Goal: Contribute content: Contribute content

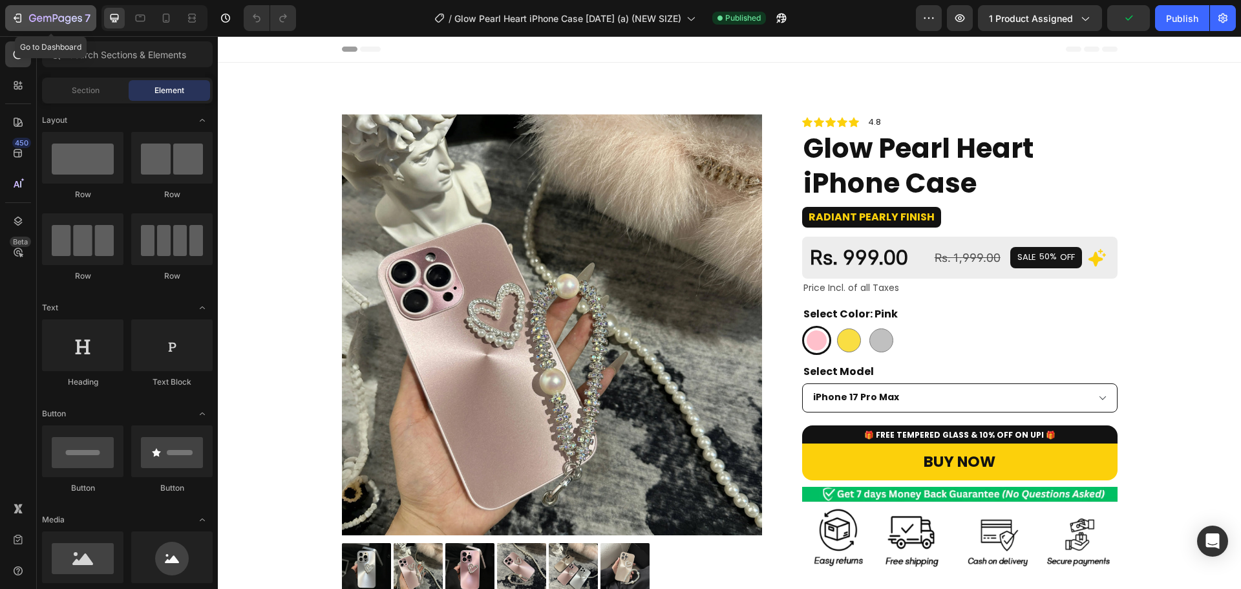
click at [59, 26] on button "7" at bounding box center [50, 18] width 91 height 26
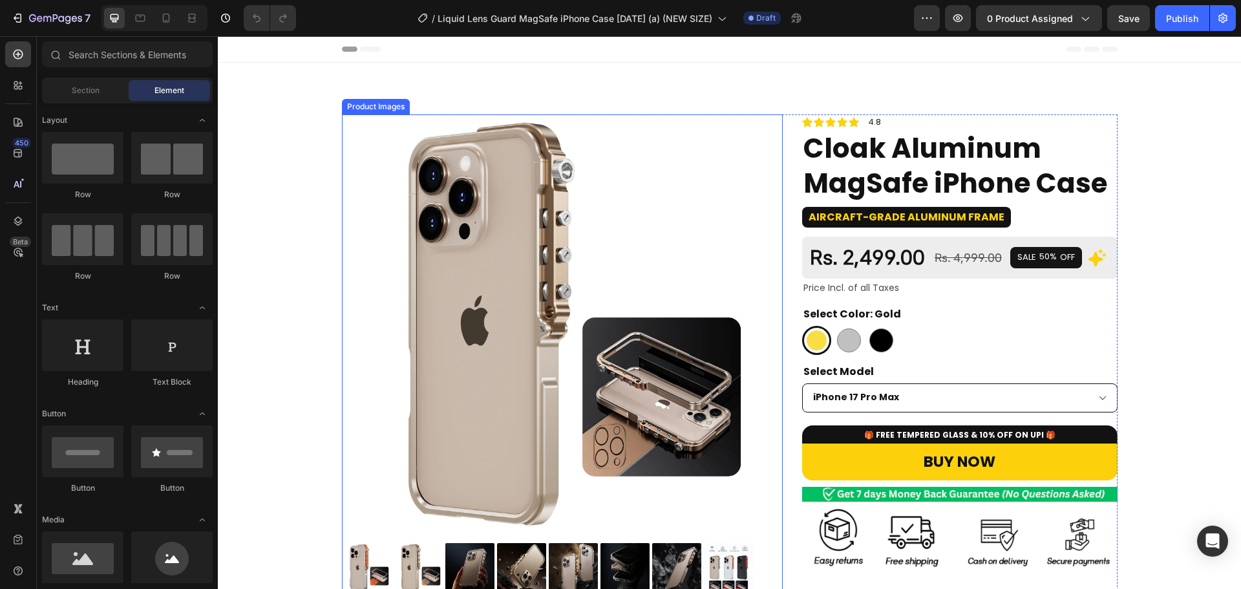
click at [385, 239] on img at bounding box center [552, 324] width 421 height 421
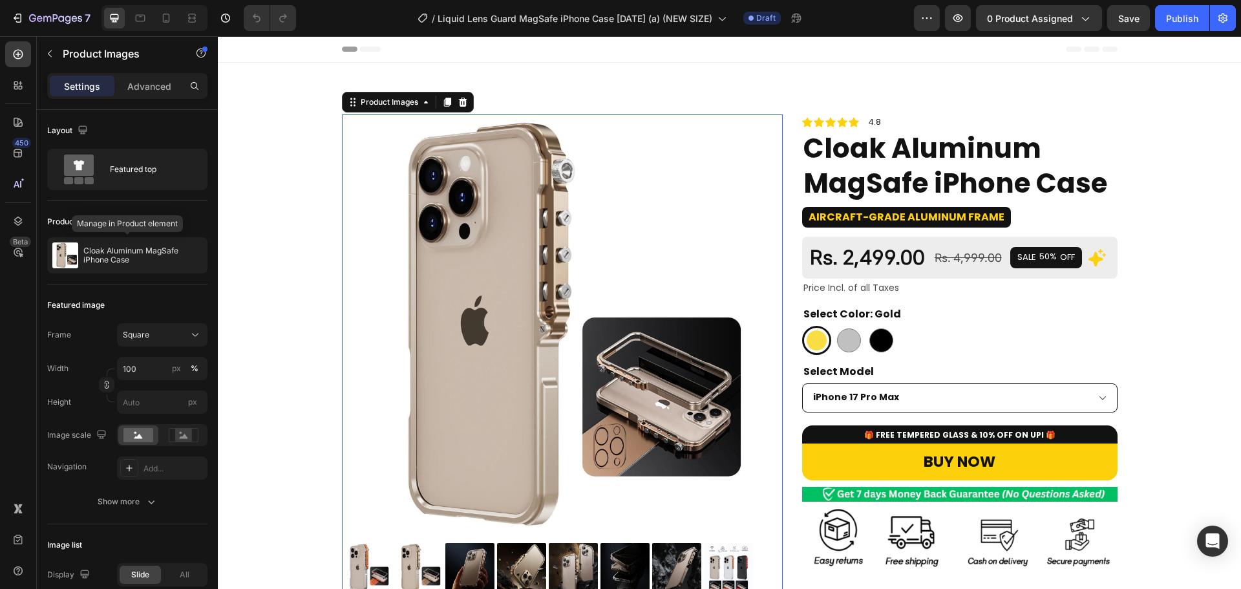
click at [111, 255] on p "Cloak Aluminum MagSafe iPhone Case" at bounding box center [142, 255] width 119 height 18
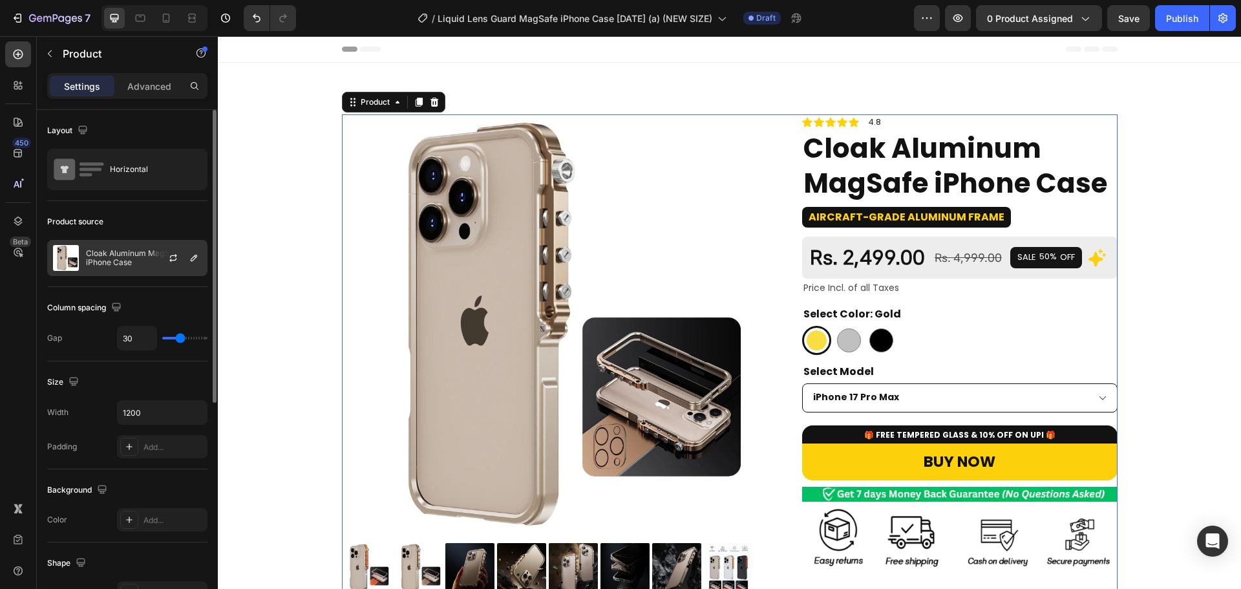
click at [158, 264] on div at bounding box center [178, 258] width 57 height 35
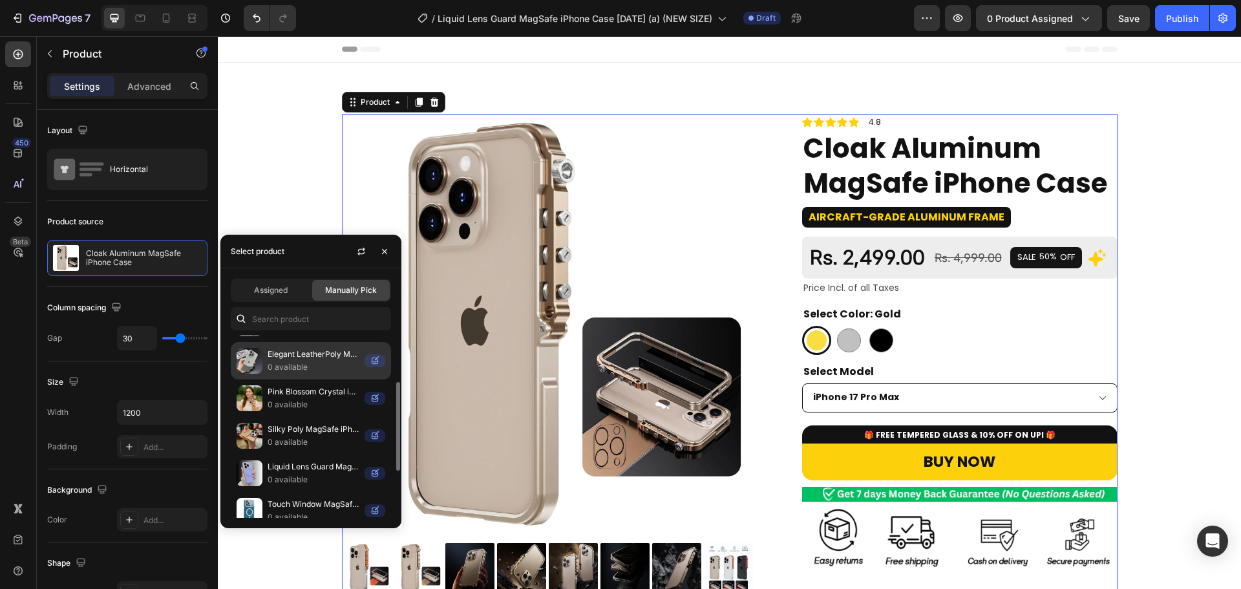
scroll to position [107, 0]
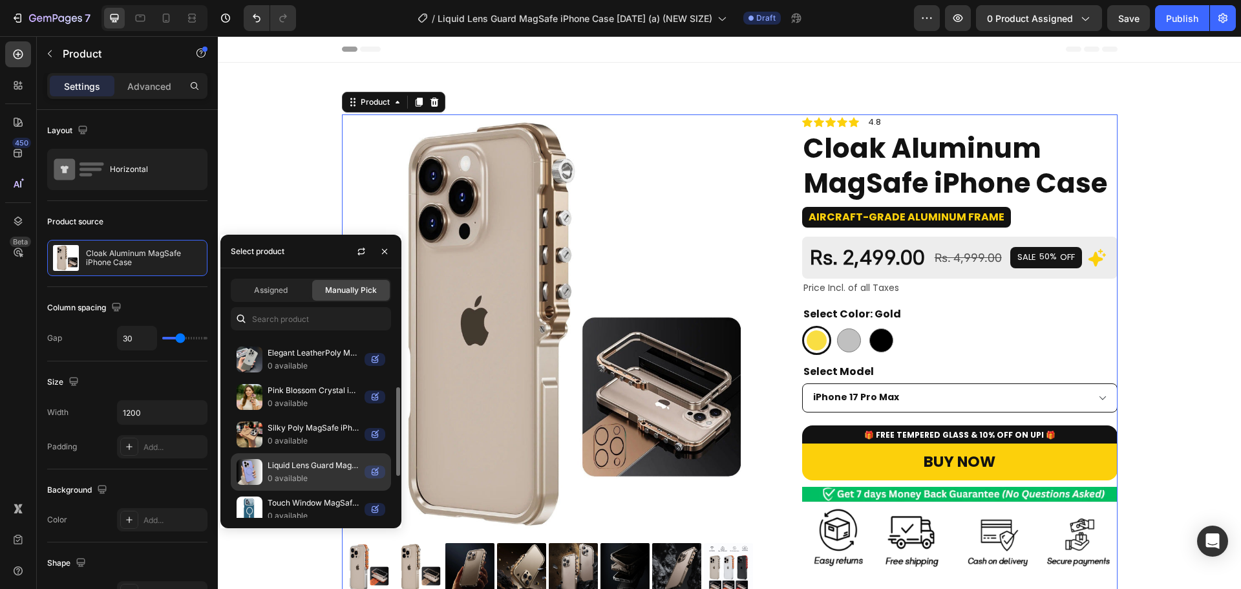
click at [330, 466] on p "Liquid Lens Guard MagSafe iPhone Case" at bounding box center [314, 465] width 92 height 13
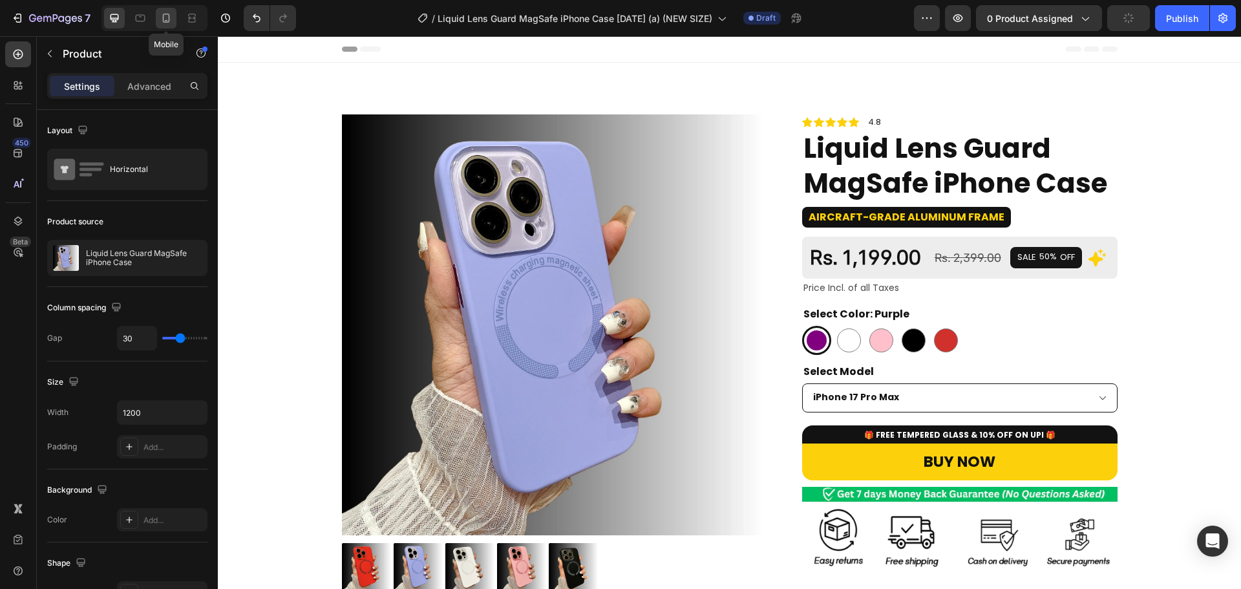
click at [165, 19] on icon at bounding box center [166, 18] width 13 height 13
type input "0"
type input "100%"
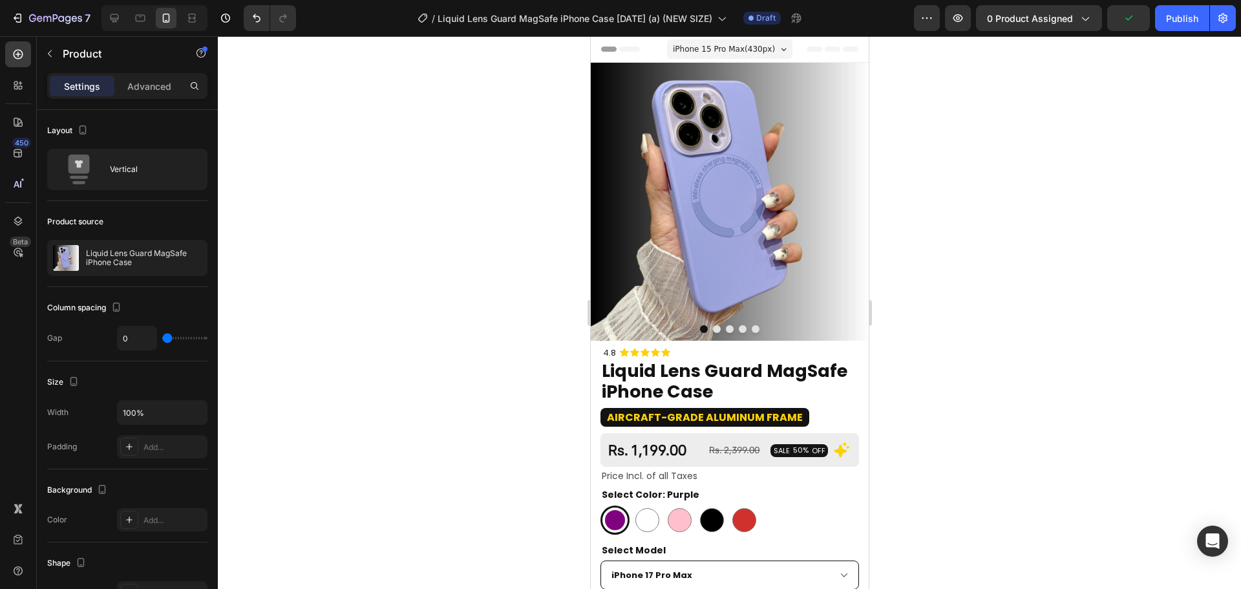
drag, startPoint x: 1171, startPoint y: 20, endPoint x: 1086, endPoint y: 69, distance: 97.9
click at [1086, 0] on div "7 Version history / Liquid Lens Guard MagSafe iPhone Case 29 sep (a) (NEW SIZE)…" at bounding box center [620, 0] width 1241 height 0
click at [706, 410] on strong "Aircraft-Grade Aluminum Frame" at bounding box center [704, 417] width 196 height 15
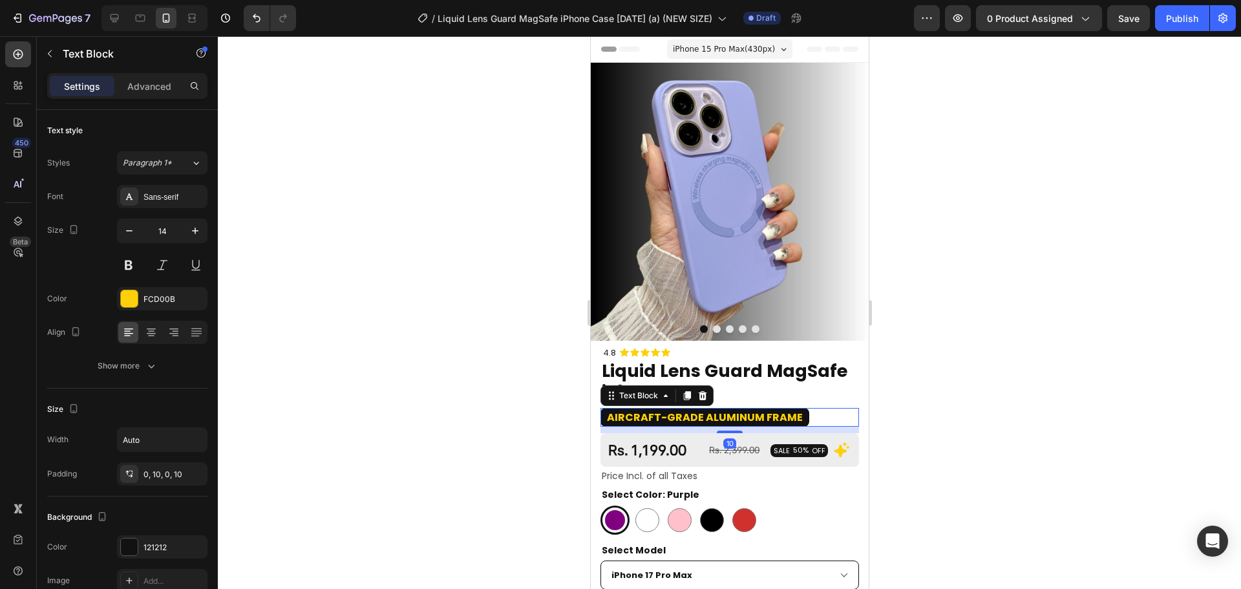
click at [706, 410] on strong "Aircraft-Grade Aluminum Frame" at bounding box center [704, 417] width 196 height 15
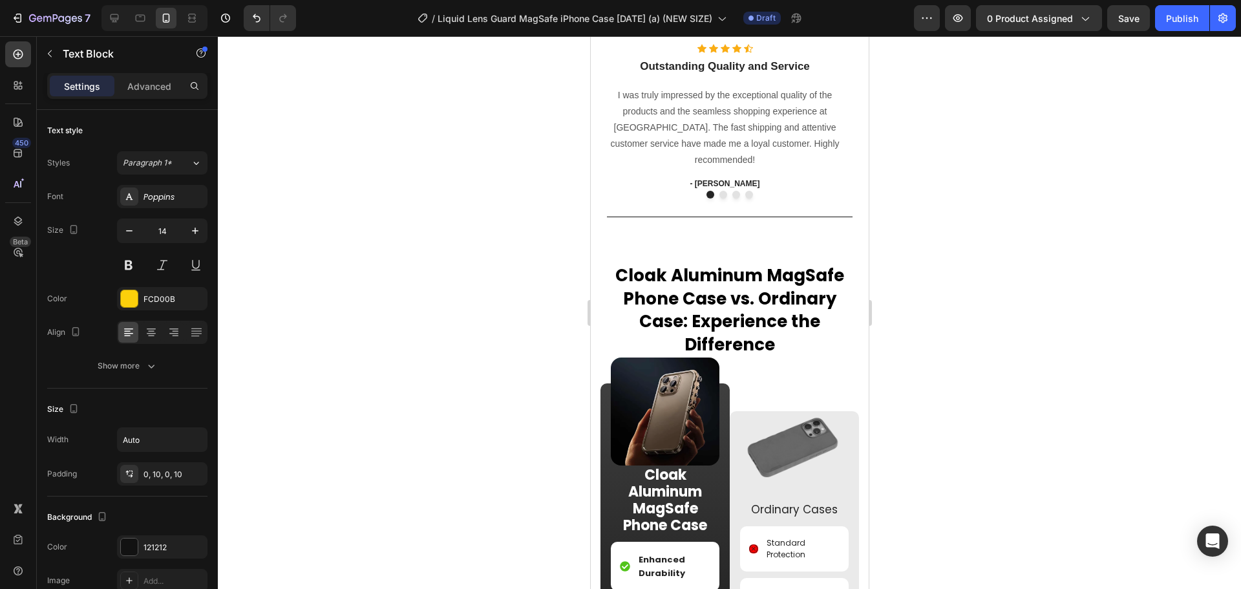
scroll to position [1192, 0]
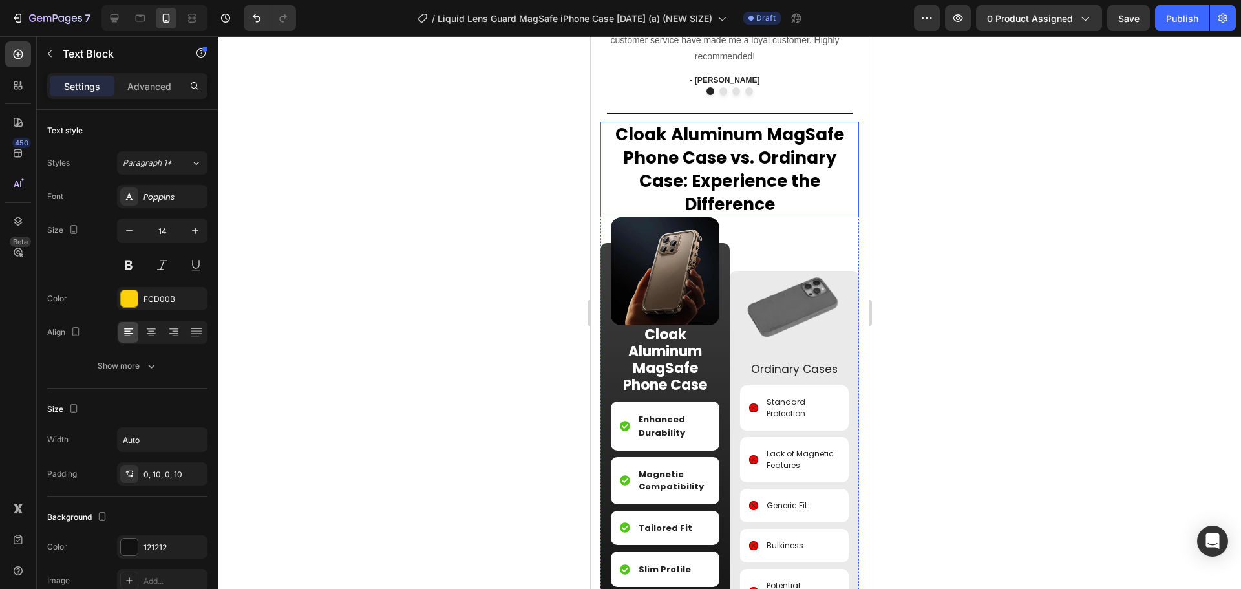
click at [705, 146] on span "Cloak Aluminum MagSafe Phone Case vs. Ordinary Case" at bounding box center [729, 158] width 229 height 70
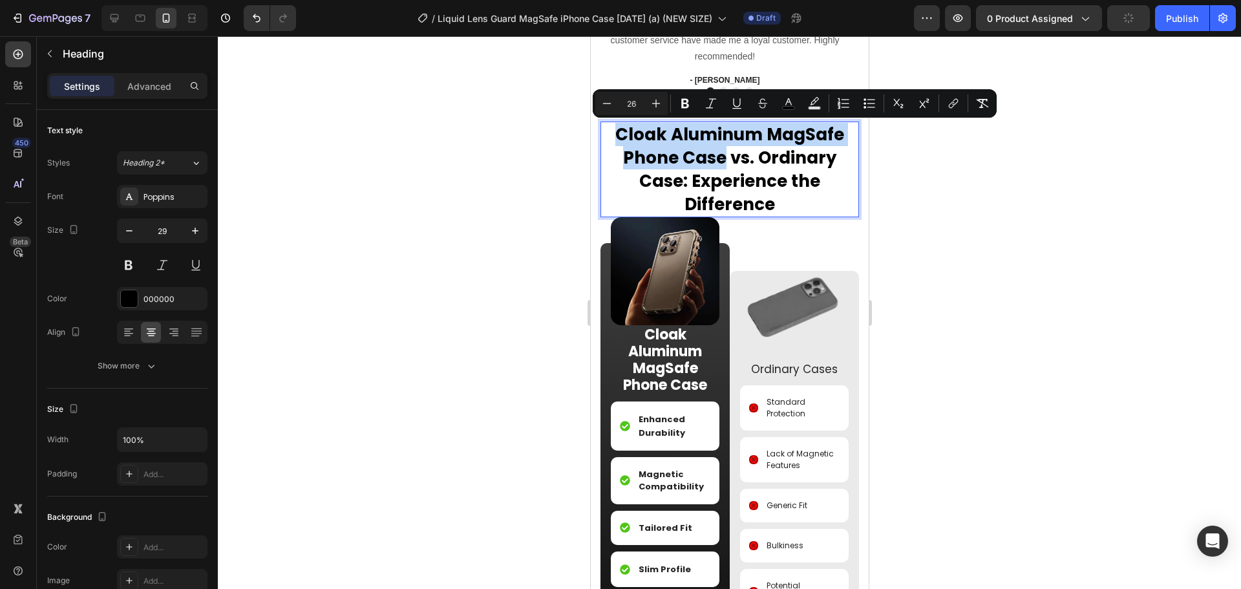
drag, startPoint x: 721, startPoint y: 157, endPoint x: 587, endPoint y: 140, distance: 134.9
click at [590, 140] on html "iPhone 15 Pro Max ( 430 px) iPhone 13 Mini iPhone 13 Pro iPhone 11 Pro Max iPho…" at bounding box center [729, 355] width 278 height 3020
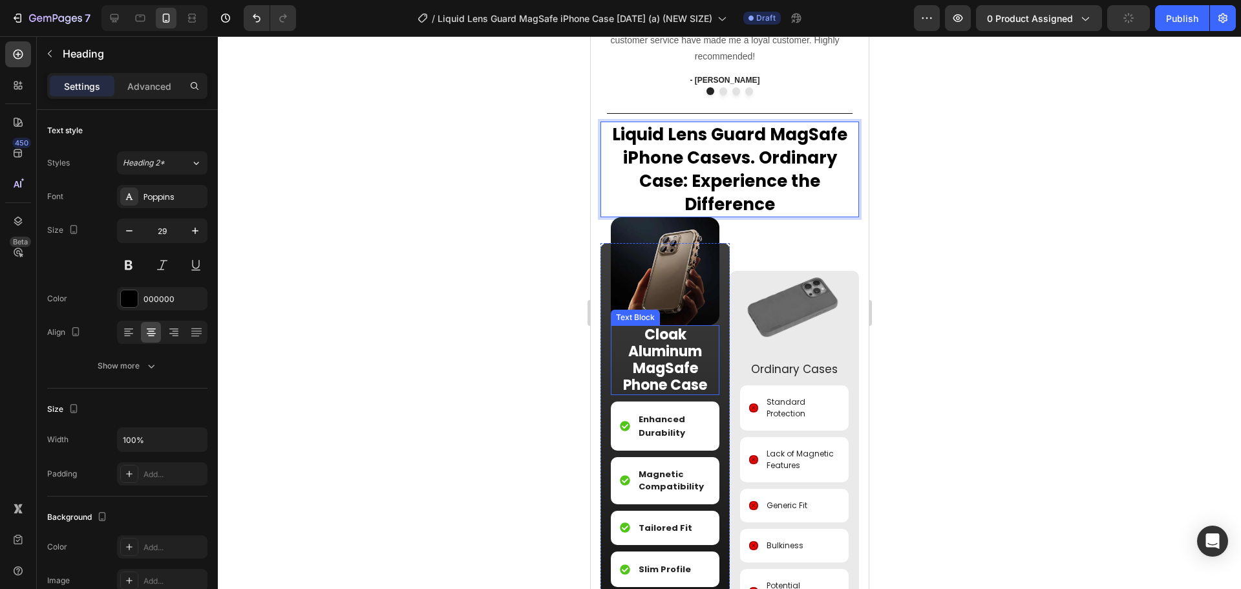
click at [680, 367] on strong "Cloak Aluminum MagSafe Phone Case" at bounding box center [665, 360] width 84 height 70
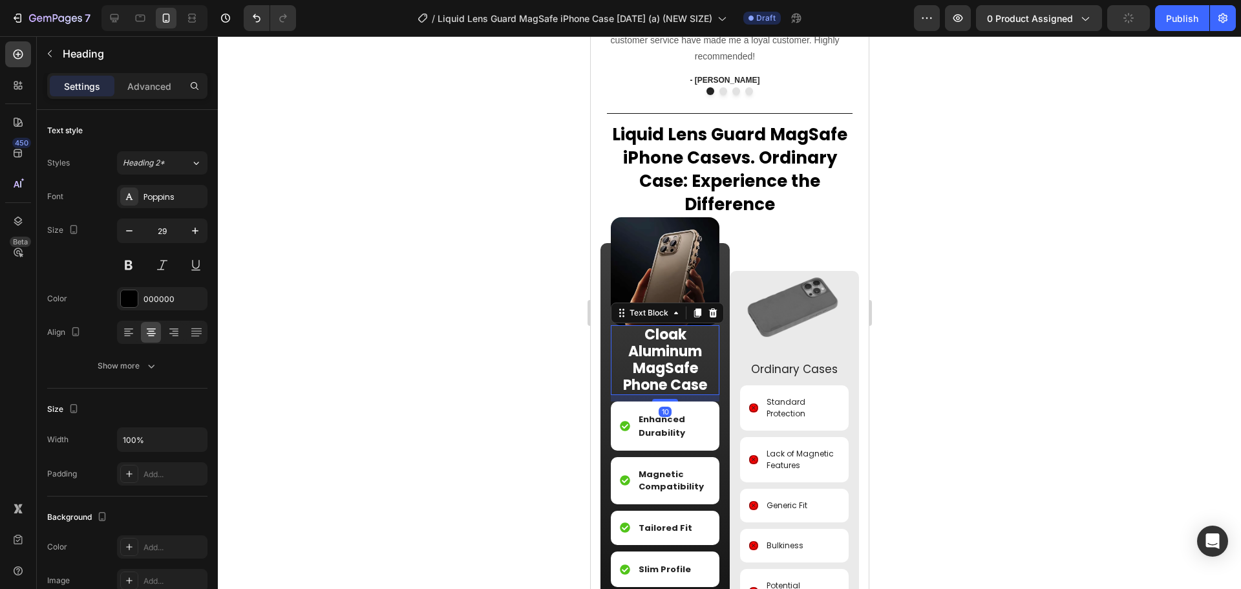
click at [680, 367] on strong "Cloak Aluminum MagSafe Phone Case" at bounding box center [665, 360] width 84 height 70
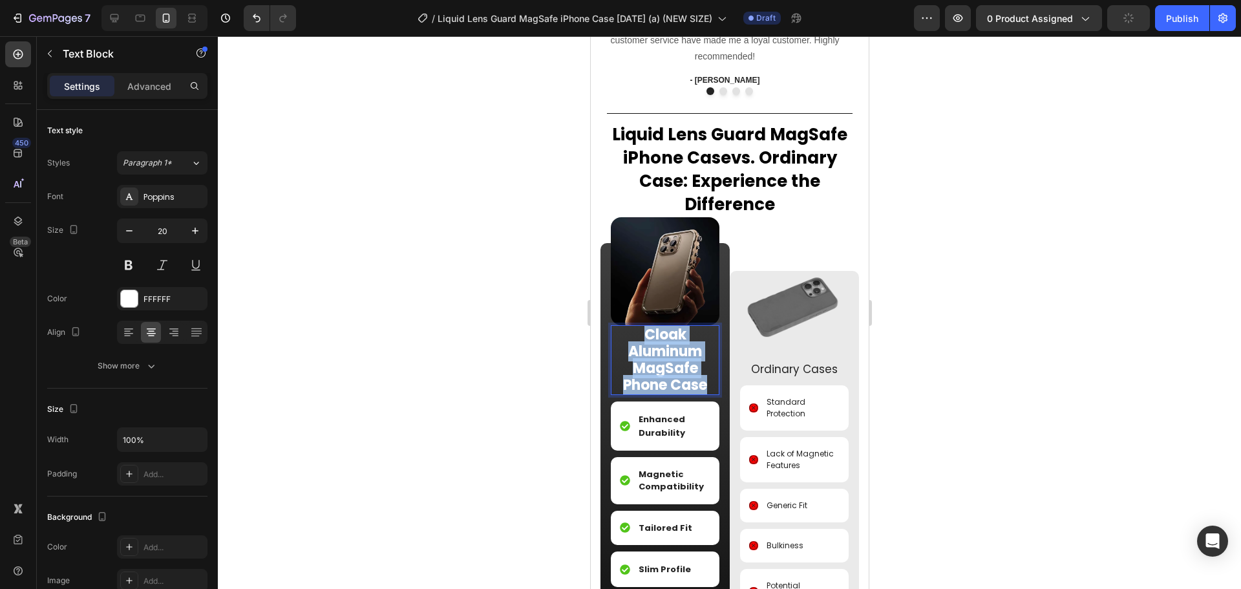
click at [680, 366] on strong "Cloak Aluminum MagSafe Phone Case" at bounding box center [665, 360] width 84 height 70
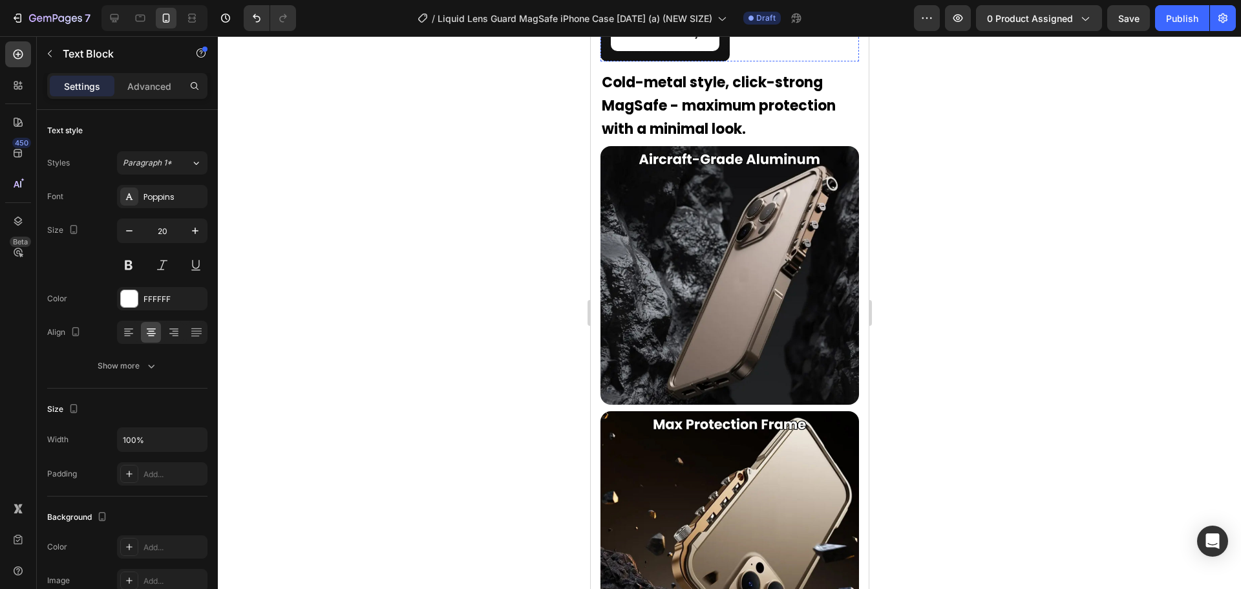
scroll to position [1784, 0]
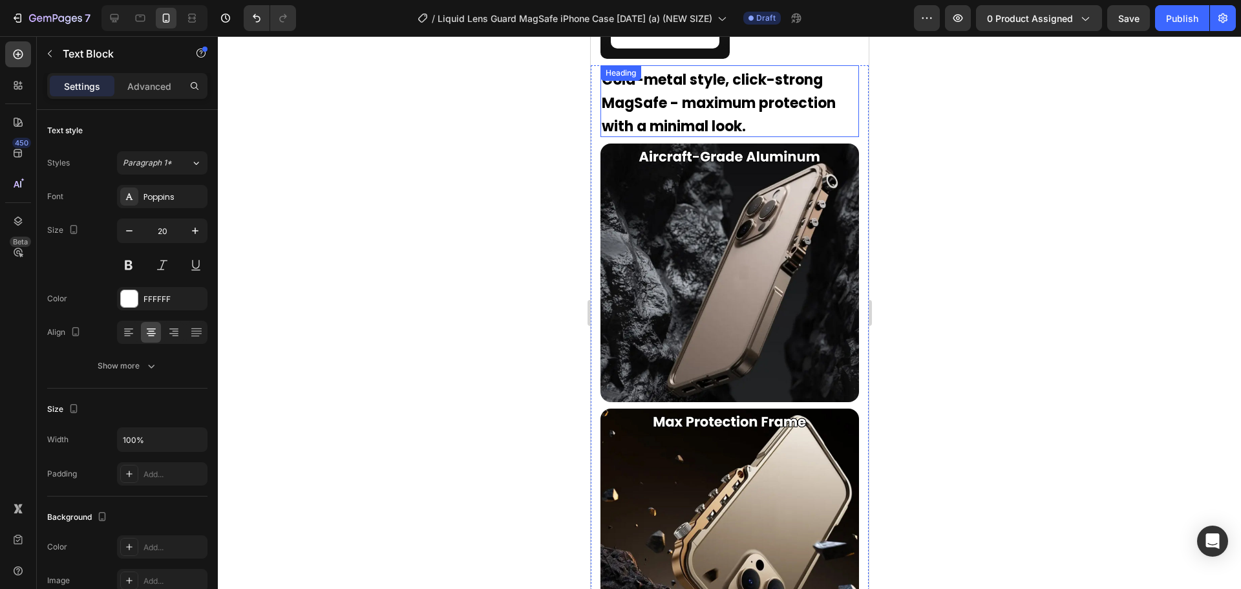
click at [723, 118] on strong "Cold-metal style, click-strong MagSafe - maximum protection with a minimal look." at bounding box center [718, 103] width 234 height 66
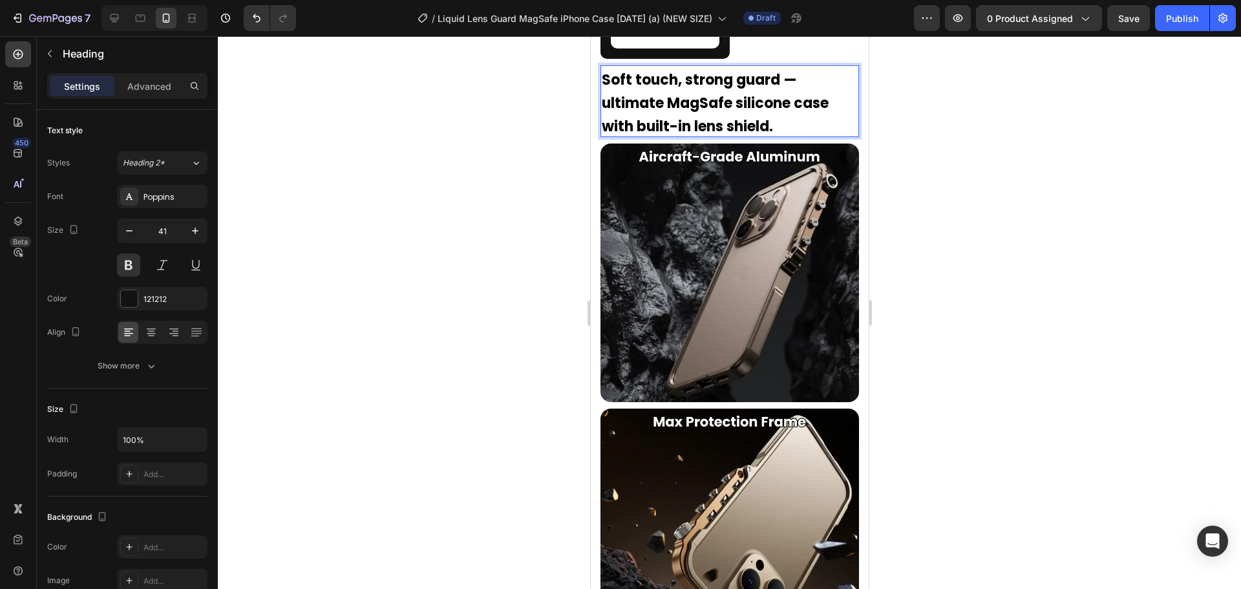
click at [797, 73] on p "Soft touch, strong guard — ultimate MagSafe silicone case with built-in lens sh…" at bounding box center [729, 101] width 256 height 69
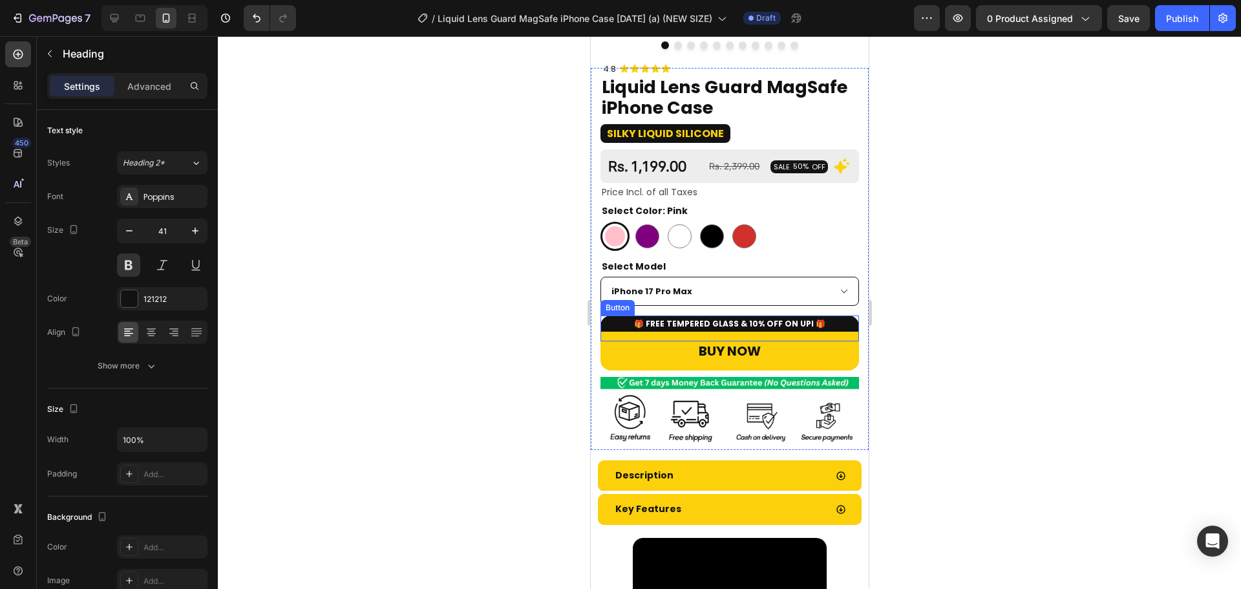
scroll to position [308, 0]
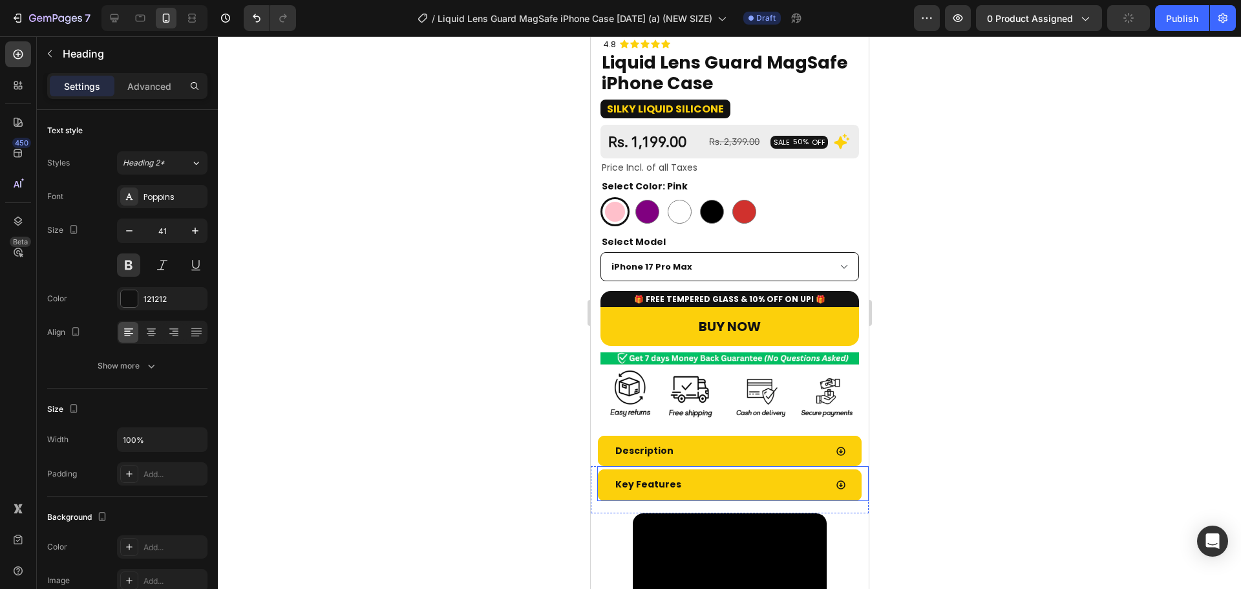
click at [729, 476] on div "Key Features" at bounding box center [719, 485] width 212 height 20
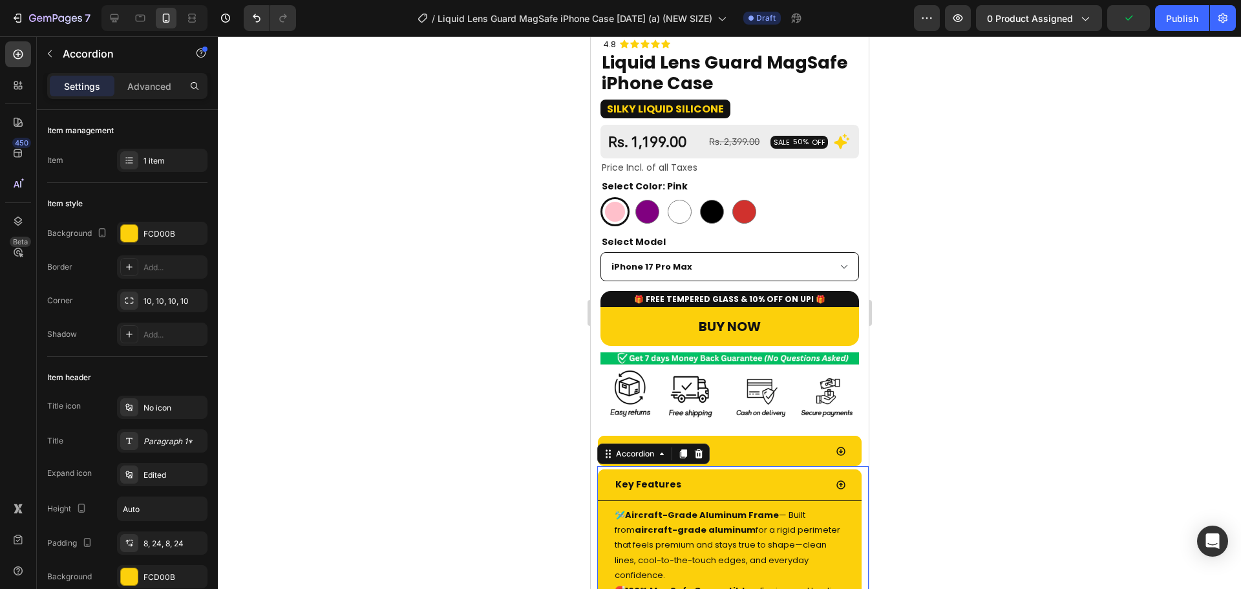
click at [722, 532] on p "🛩️ Aircraft-Grade Aluminum Frame — Built from aircraft-grade aluminum for a rig…" at bounding box center [729, 546] width 230 height 76
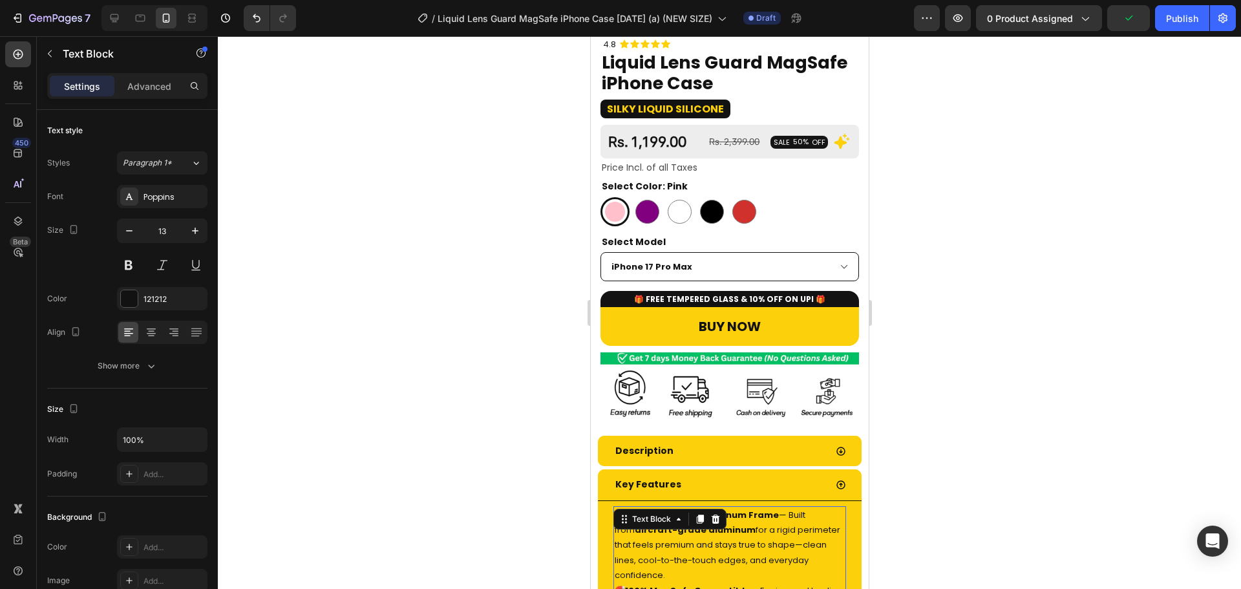
click at [722, 532] on p "🛩️ Aircraft-Grade Aluminum Frame — Built from aircraft-grade aluminum for a rig…" at bounding box center [729, 546] width 230 height 76
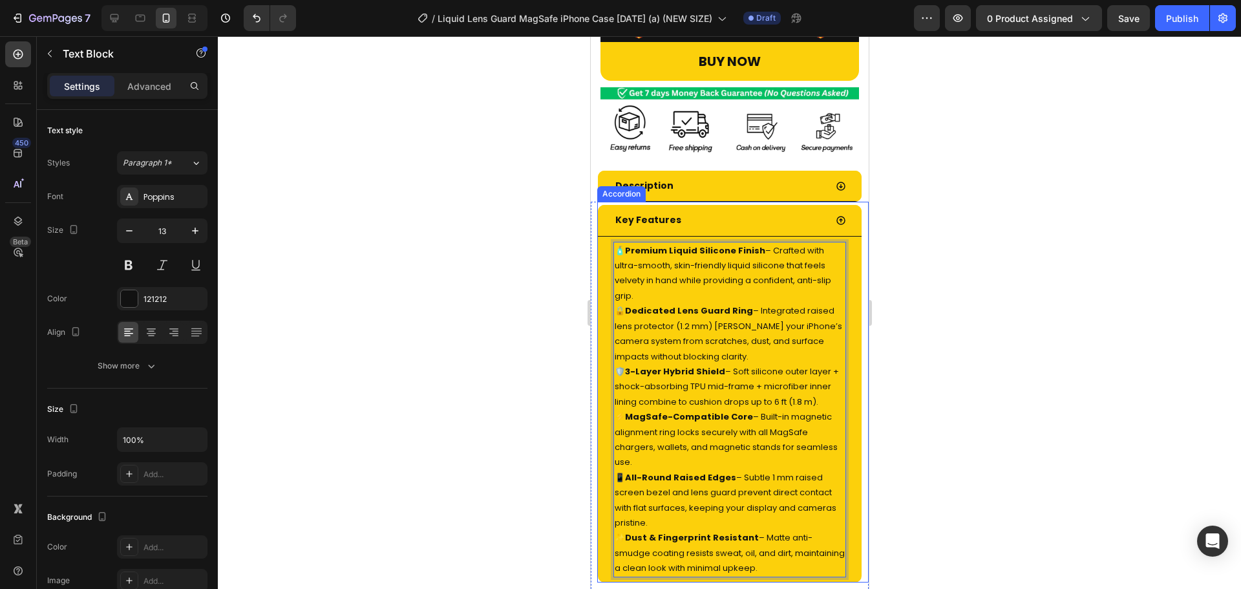
scroll to position [574, 0]
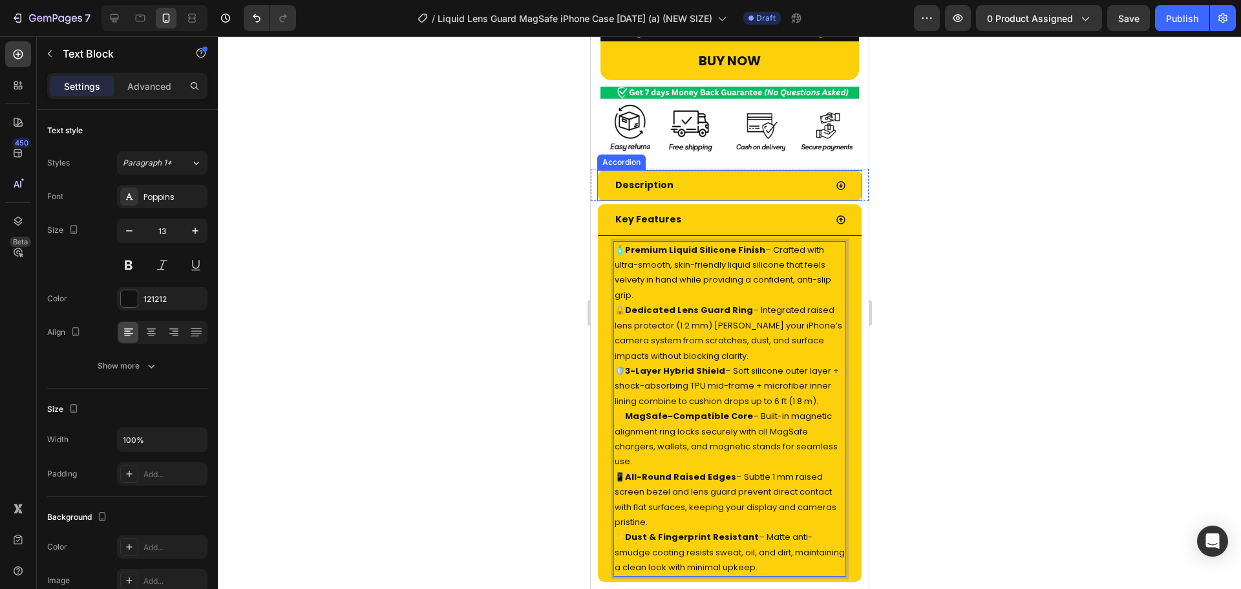
click at [765, 175] on div "Description" at bounding box center [719, 185] width 212 height 20
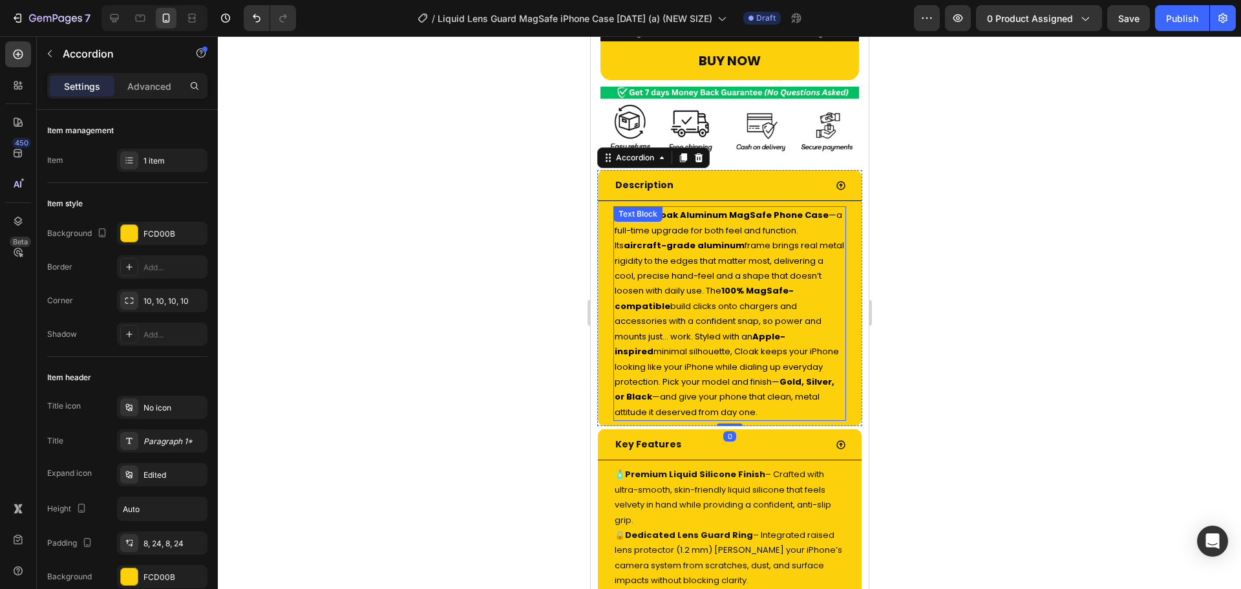
click at [752, 284] on strong "100% MagSafe-compatible" at bounding box center [703, 297] width 179 height 27
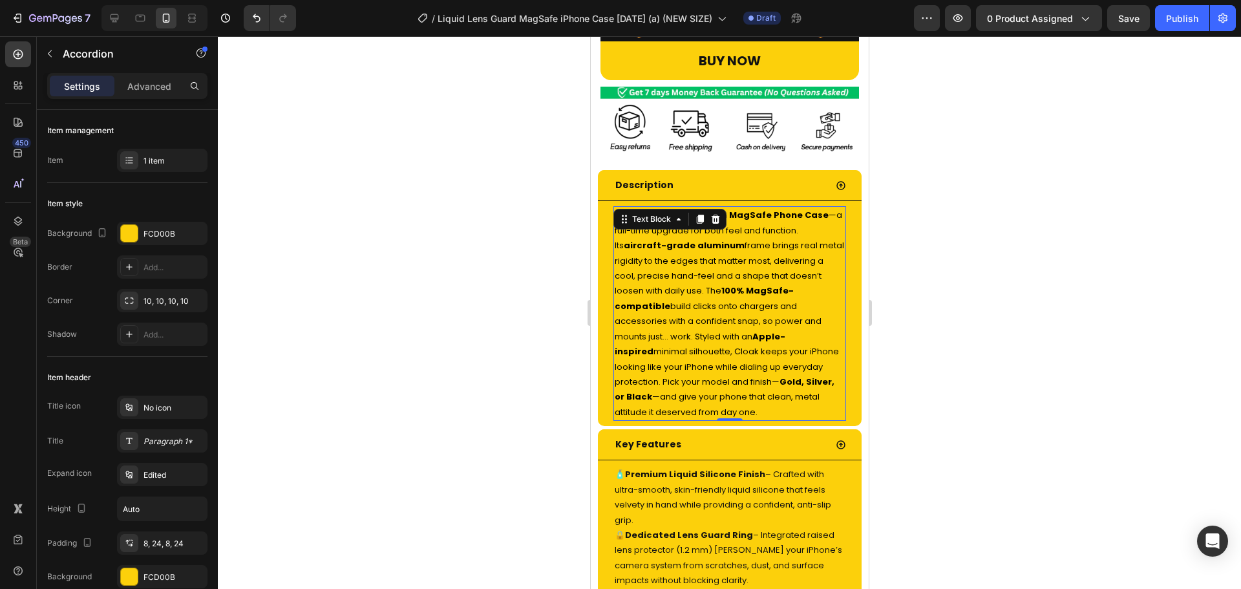
click at [752, 284] on strong "100% MagSafe-compatible" at bounding box center [703, 297] width 179 height 27
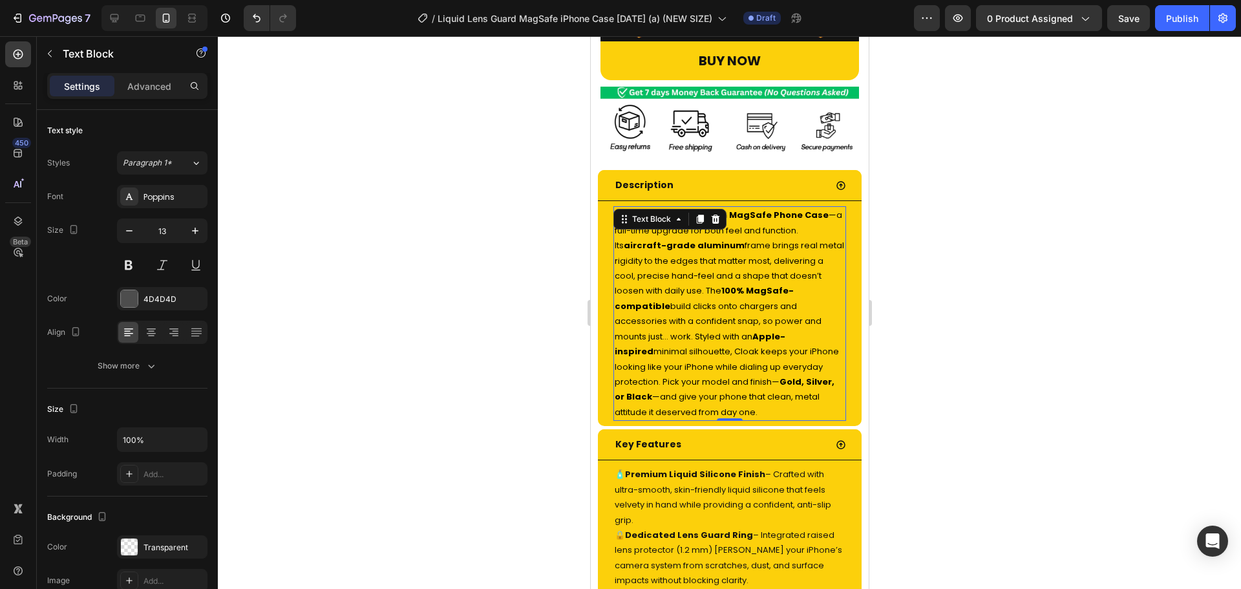
click at [752, 284] on strong "100% MagSafe-compatible" at bounding box center [703, 297] width 179 height 27
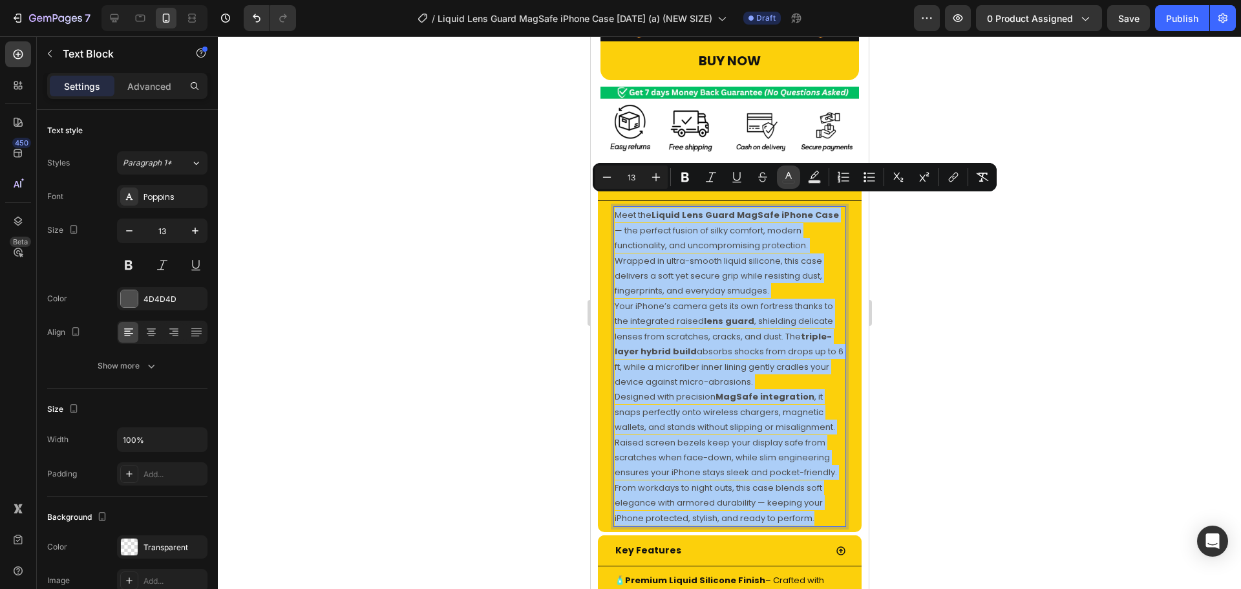
click at [784, 176] on icon "Editor contextual toolbar" at bounding box center [788, 177] width 13 height 13
type input "4D4D4D"
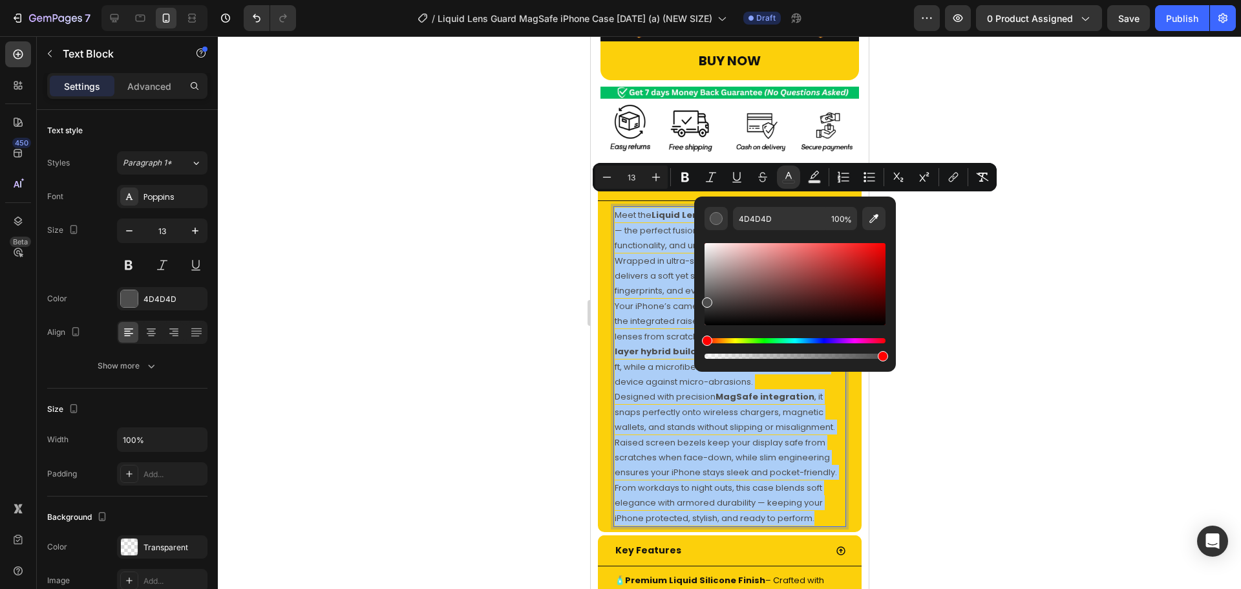
click at [749, 338] on div "Hue" at bounding box center [795, 340] width 181 height 5
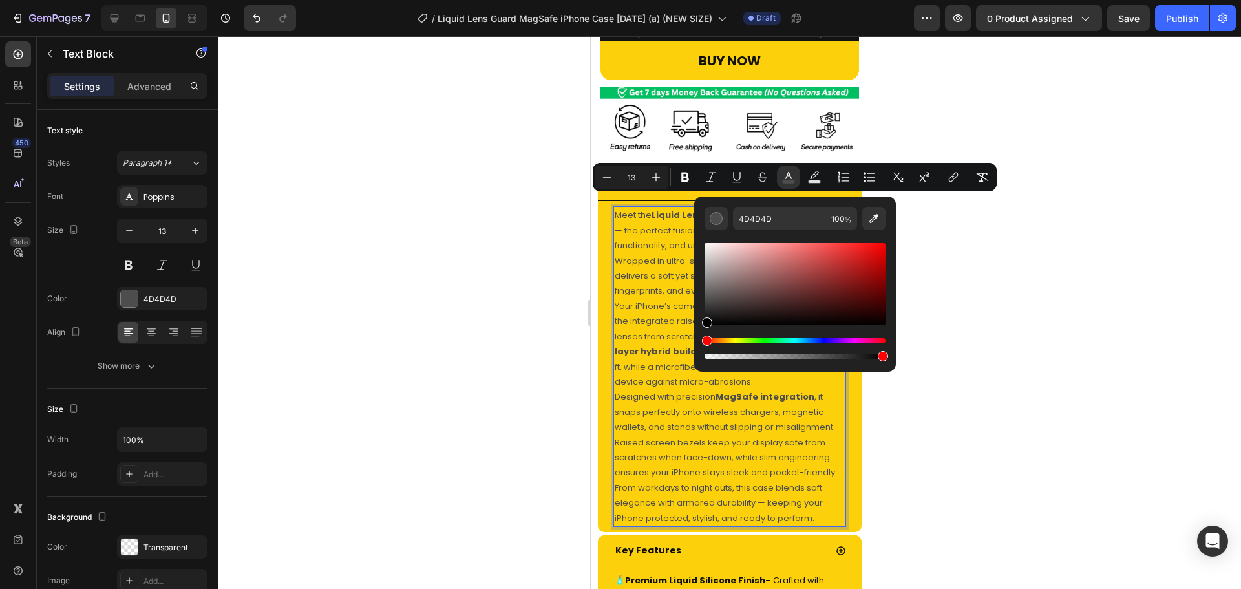
drag, startPoint x: 1336, startPoint y: 317, endPoint x: 685, endPoint y: 356, distance: 652.2
type input "000000"
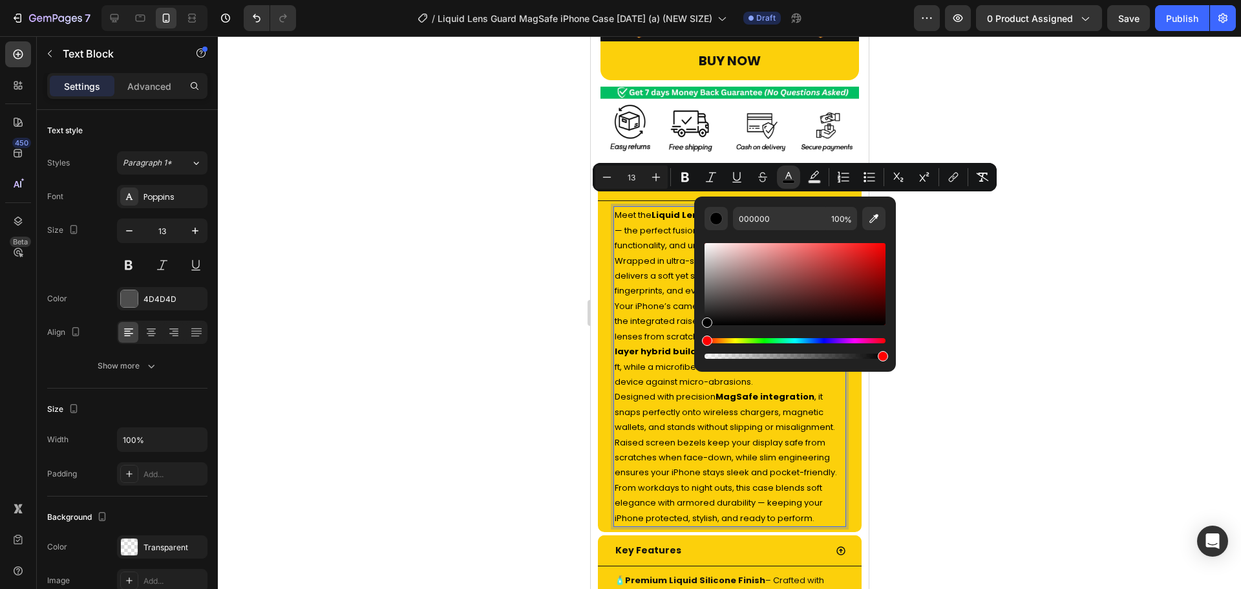
drag, startPoint x: 986, startPoint y: 435, endPoint x: 977, endPoint y: 429, distance: 11.1
click at [987, 435] on div at bounding box center [729, 312] width 1023 height 553
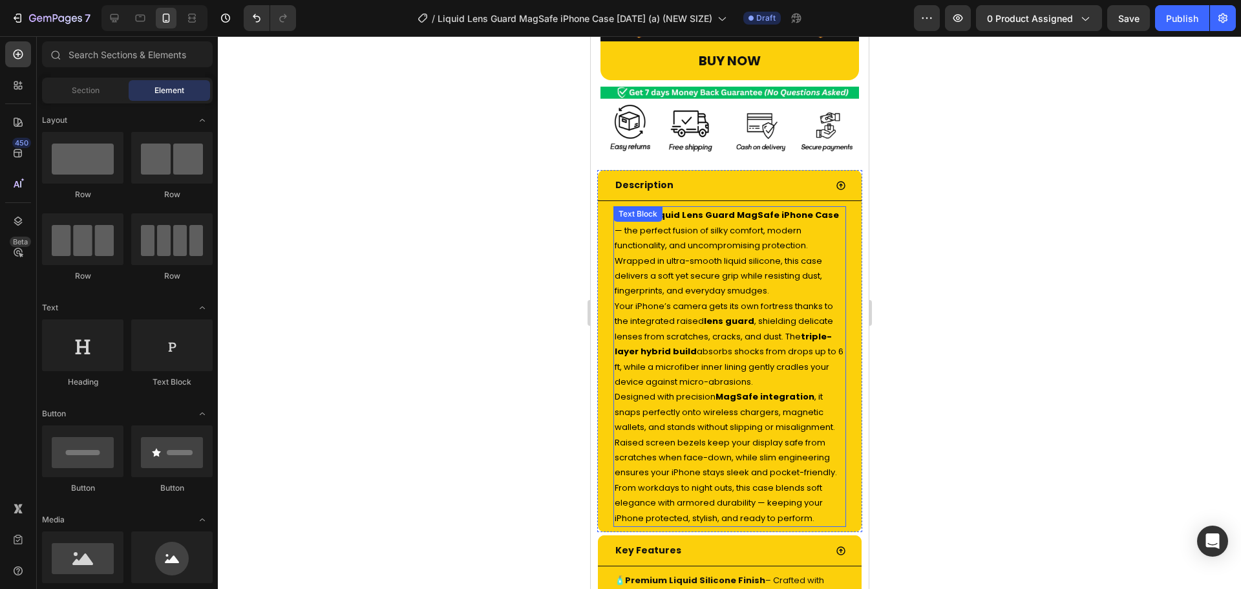
click at [833, 209] on span "Meet the Liquid Lens Guard MagSafe iPhone Case — the perfect fusion of silky co…" at bounding box center [726, 253] width 224 height 88
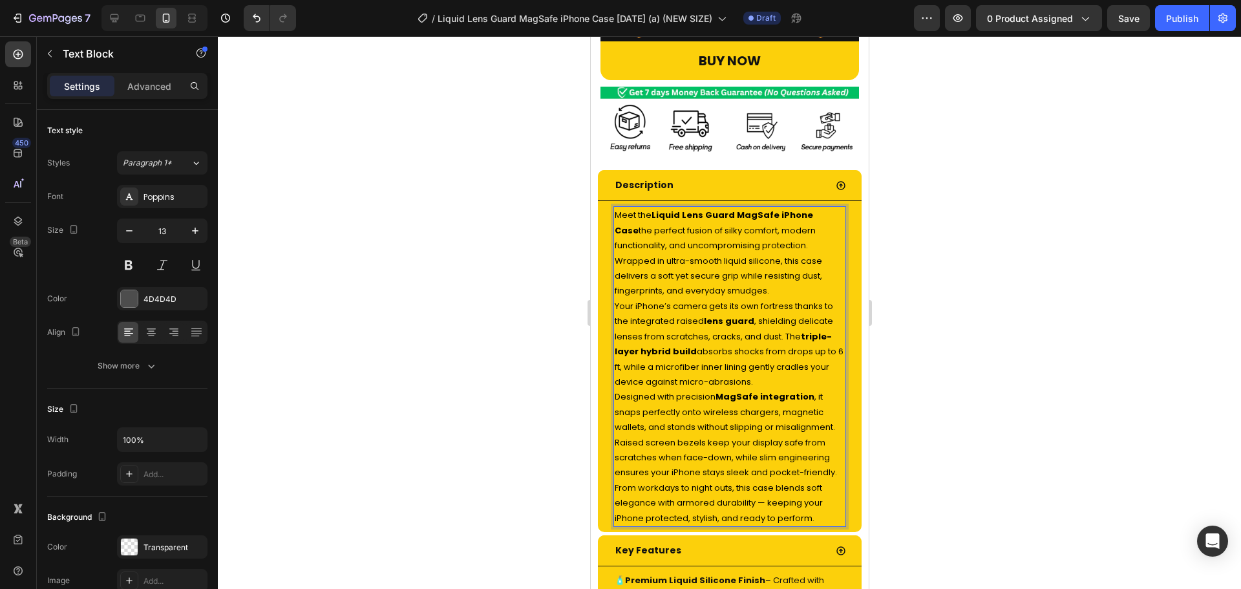
click at [764, 511] on span "From workdays to night outs, this case blends soft elegance with armored durabi…" at bounding box center [718, 503] width 208 height 43
click at [1119, 20] on span "Save" at bounding box center [1129, 18] width 21 height 11
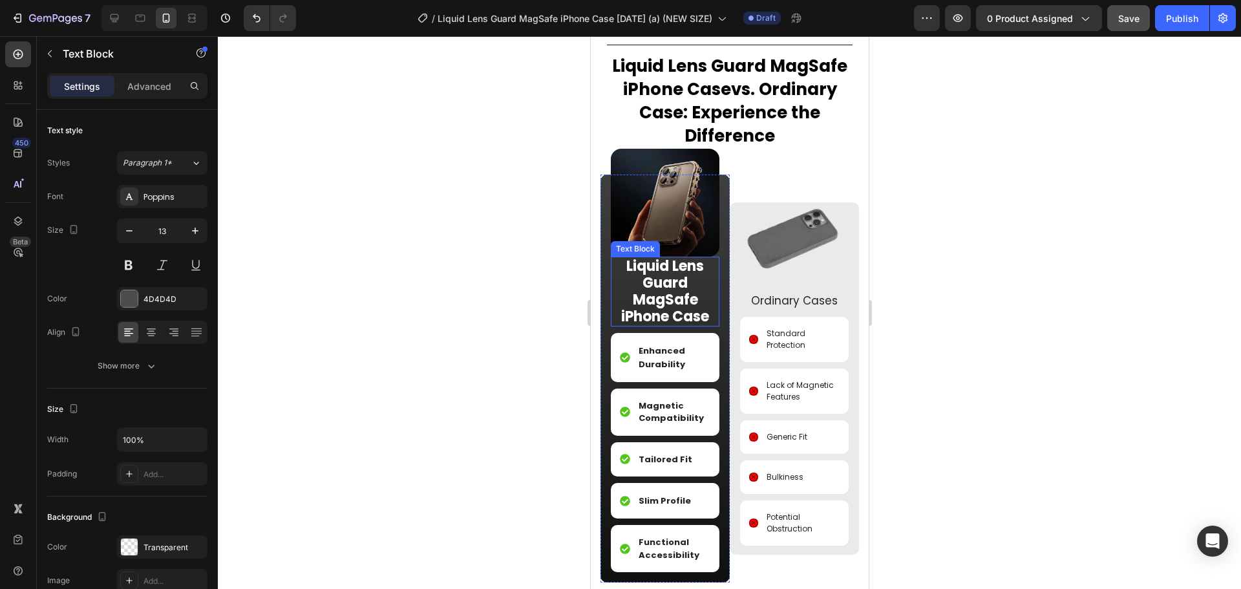
scroll to position [1640, 0]
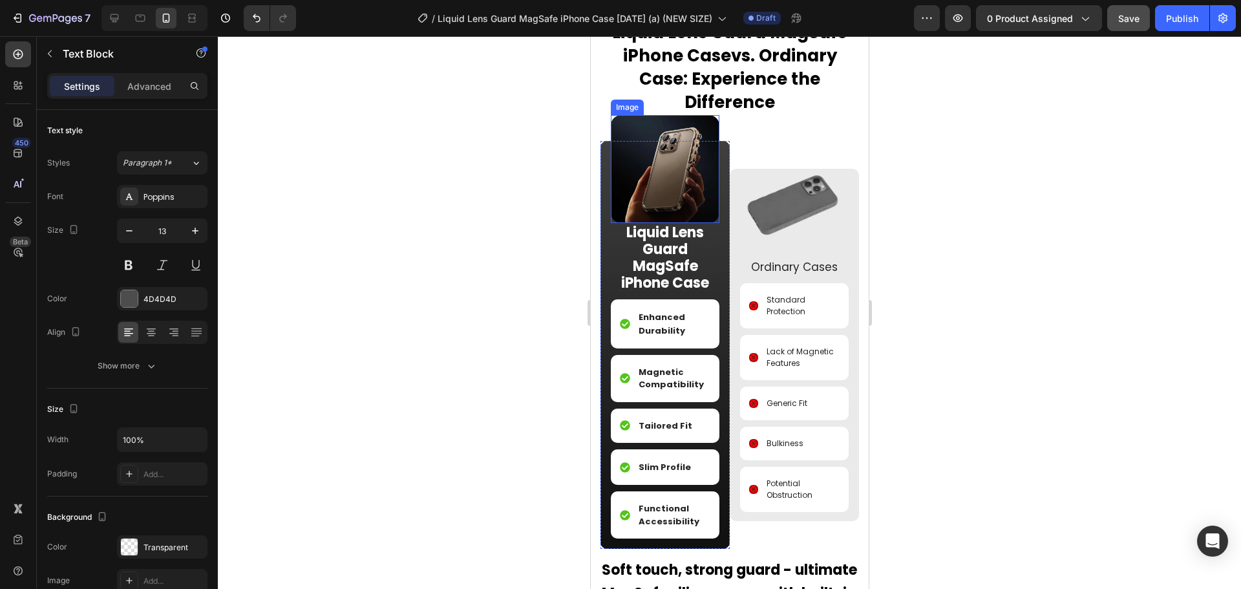
click at [669, 169] on img at bounding box center [664, 169] width 109 height 108
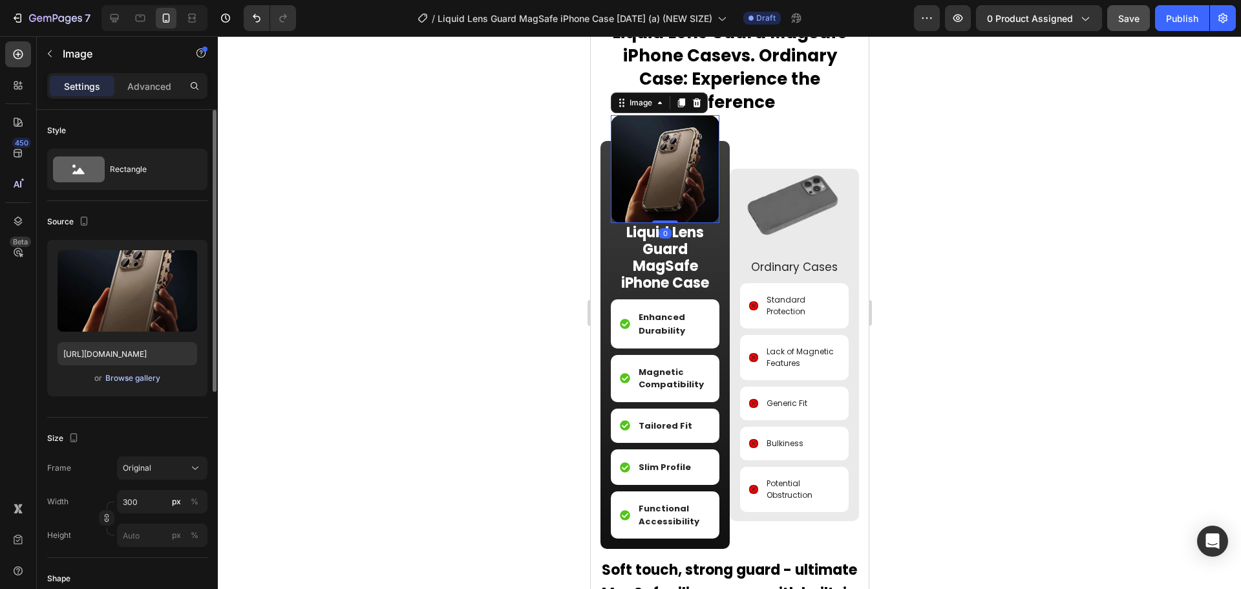
click at [122, 373] on div "Browse gallery" at bounding box center [132, 378] width 55 height 12
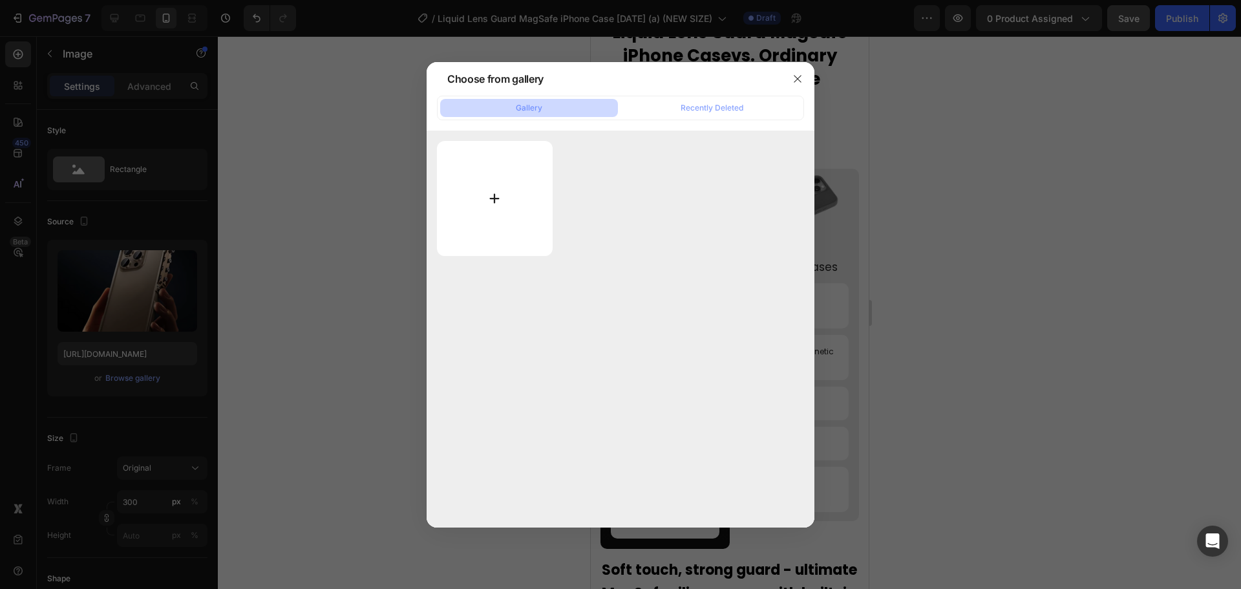
click at [476, 195] on input "file" at bounding box center [495, 198] width 116 height 115
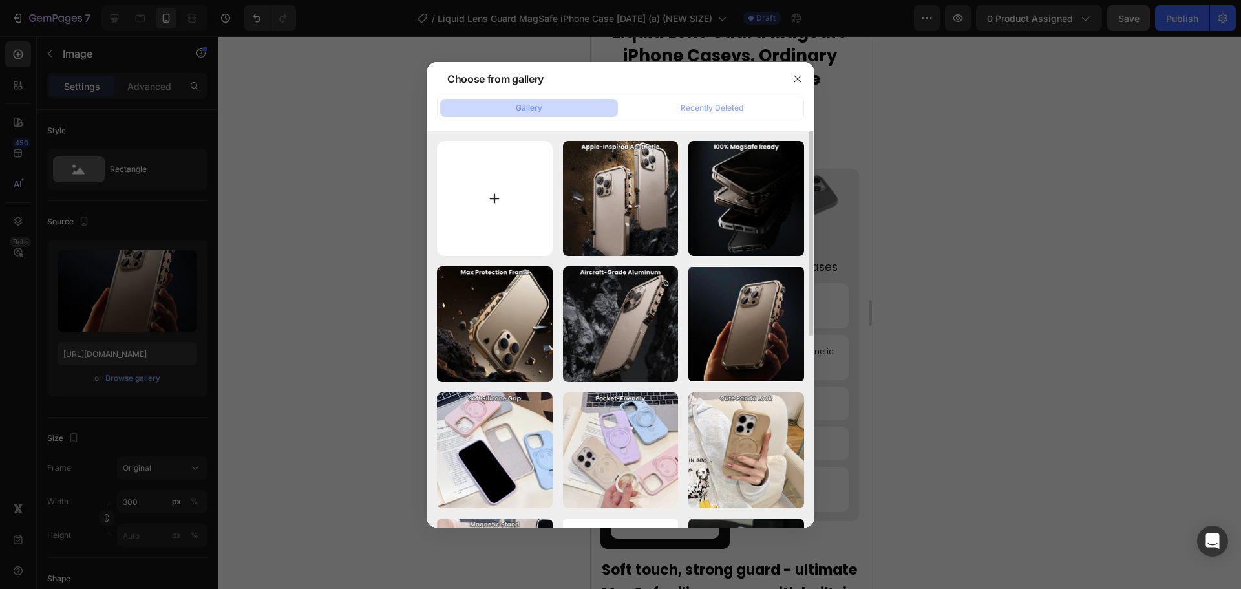
type input "C:\fakepath\20250818-163737.webp"
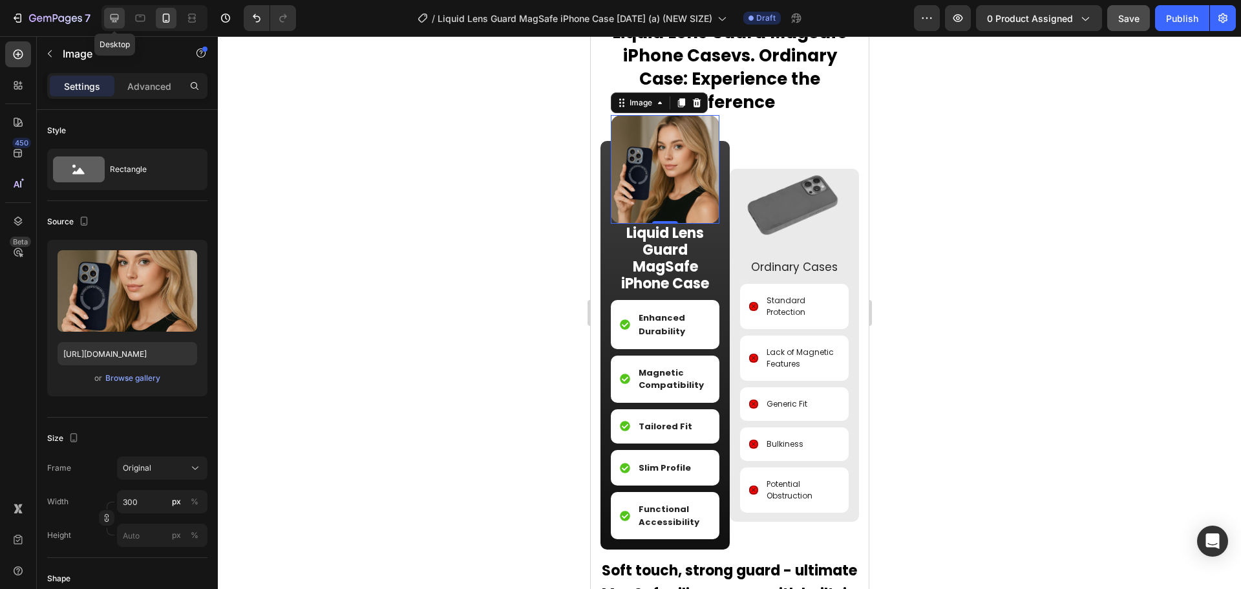
click at [116, 26] on div at bounding box center [114, 18] width 21 height 21
type input "https://cdn.shopify.com/s/files/1/0835/5119/1341/files/gempages_553512382287054…"
type input "1000"
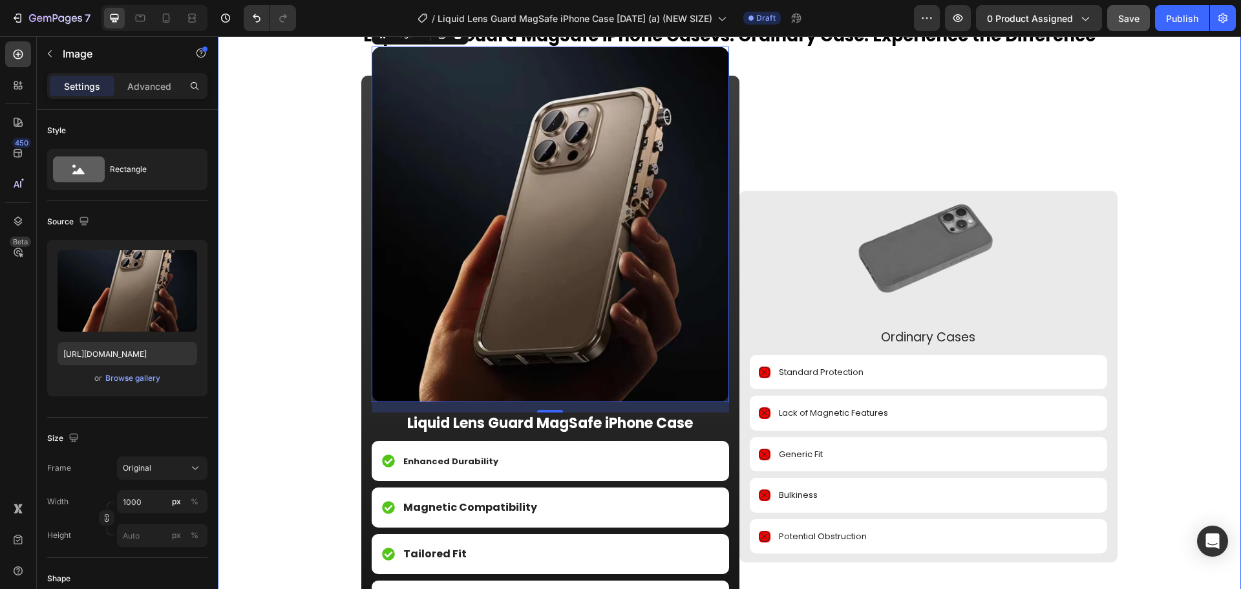
scroll to position [1605, 0]
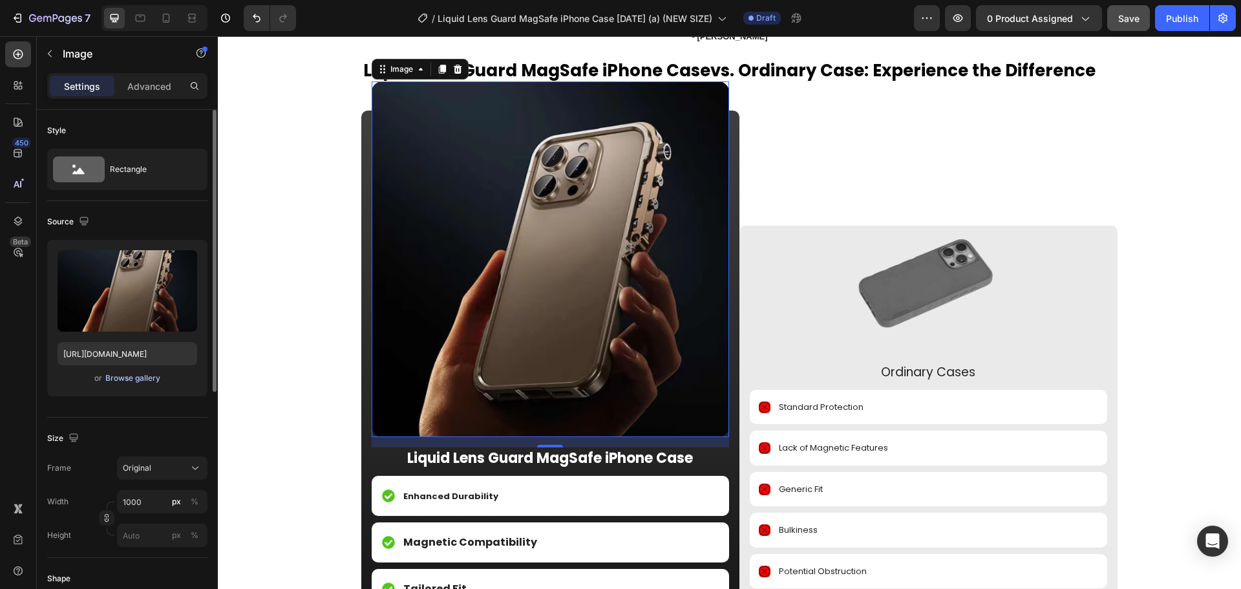
click at [138, 375] on div "Browse gallery" at bounding box center [132, 378] width 55 height 12
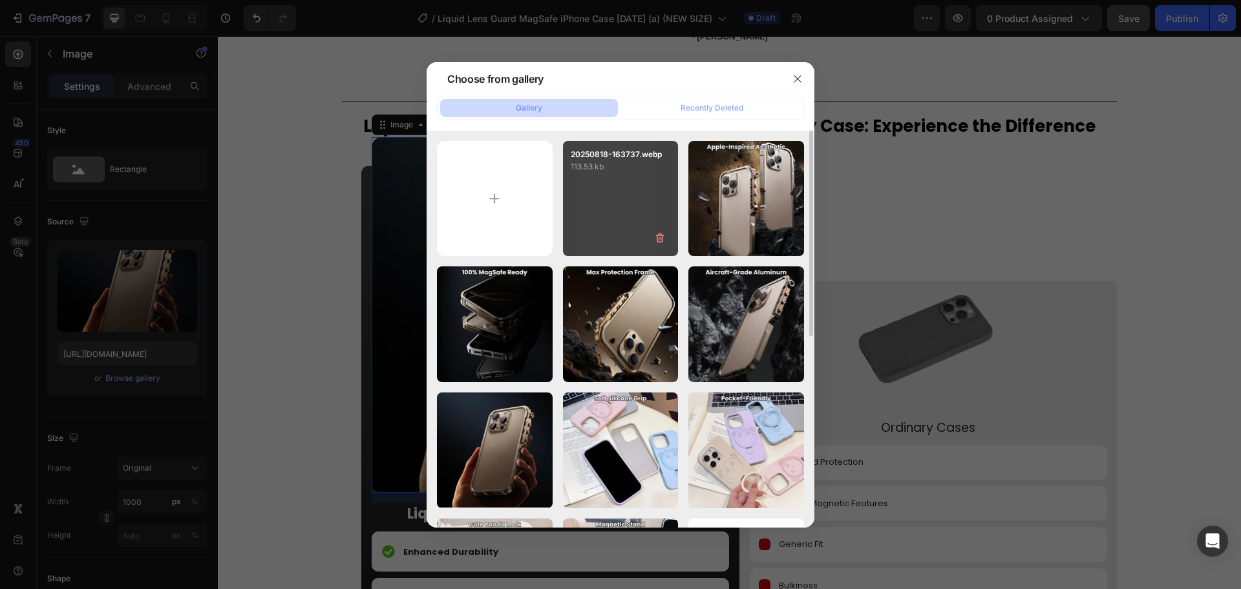
click at [635, 225] on div "20250818-163737.webp 113.53 kb" at bounding box center [621, 199] width 116 height 116
type input "https://cdn.shopify.com/s/files/1/0835/5119/1341/files/gempages_553512382287054…"
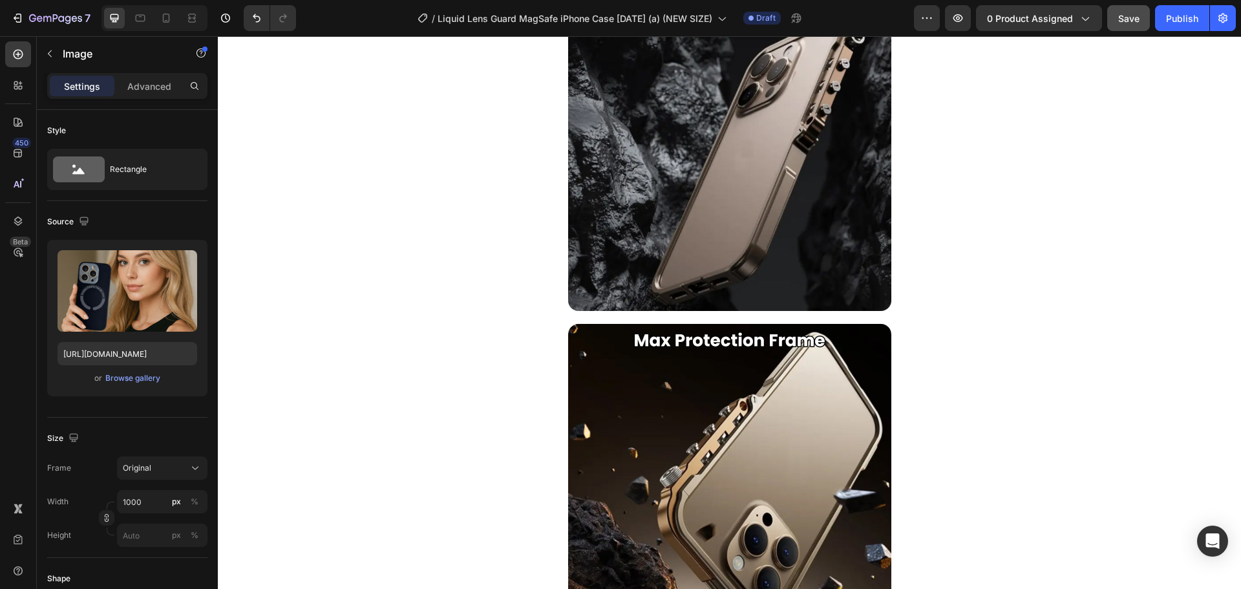
scroll to position [2441, 0]
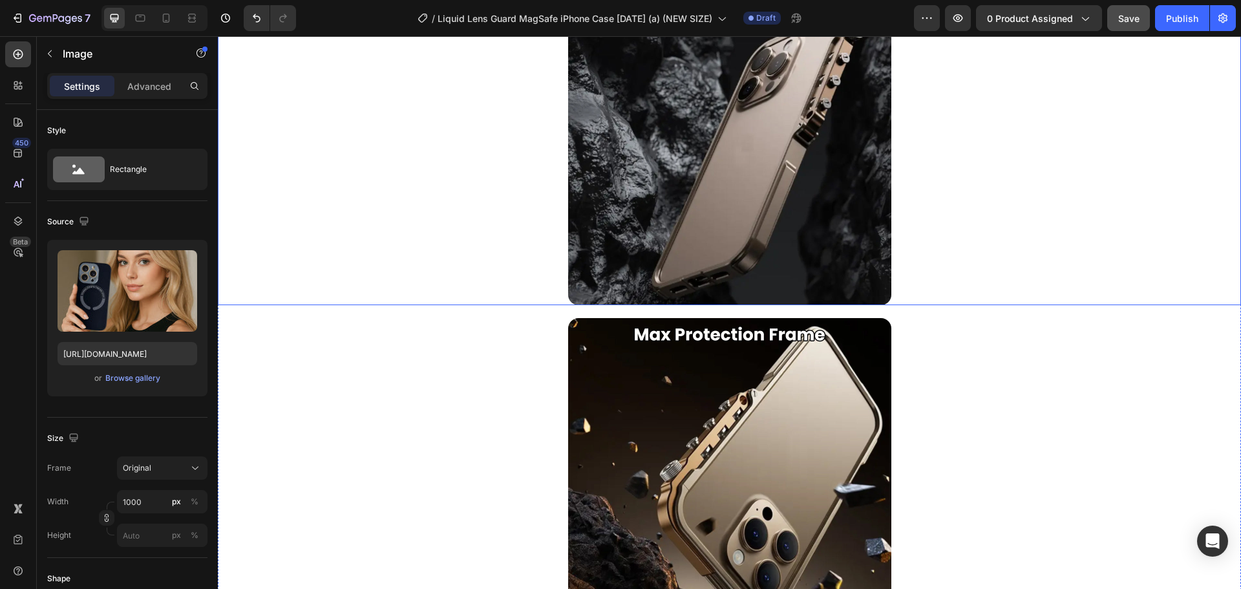
click at [699, 160] on img at bounding box center [729, 143] width 323 height 323
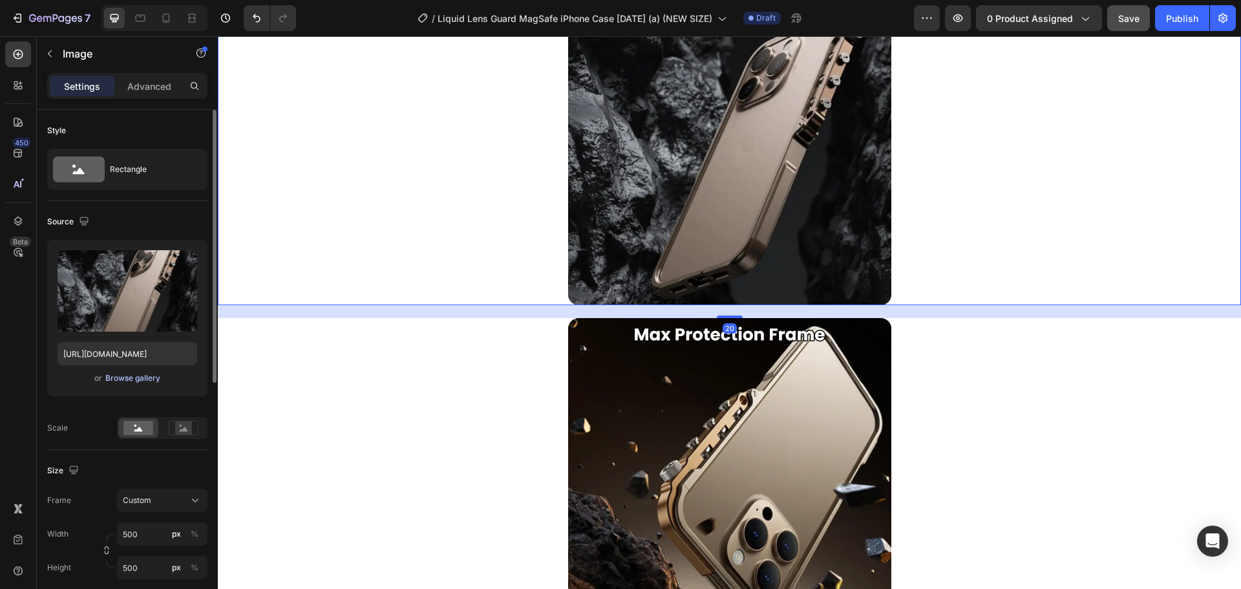
click at [146, 380] on div "Browse gallery" at bounding box center [132, 378] width 55 height 12
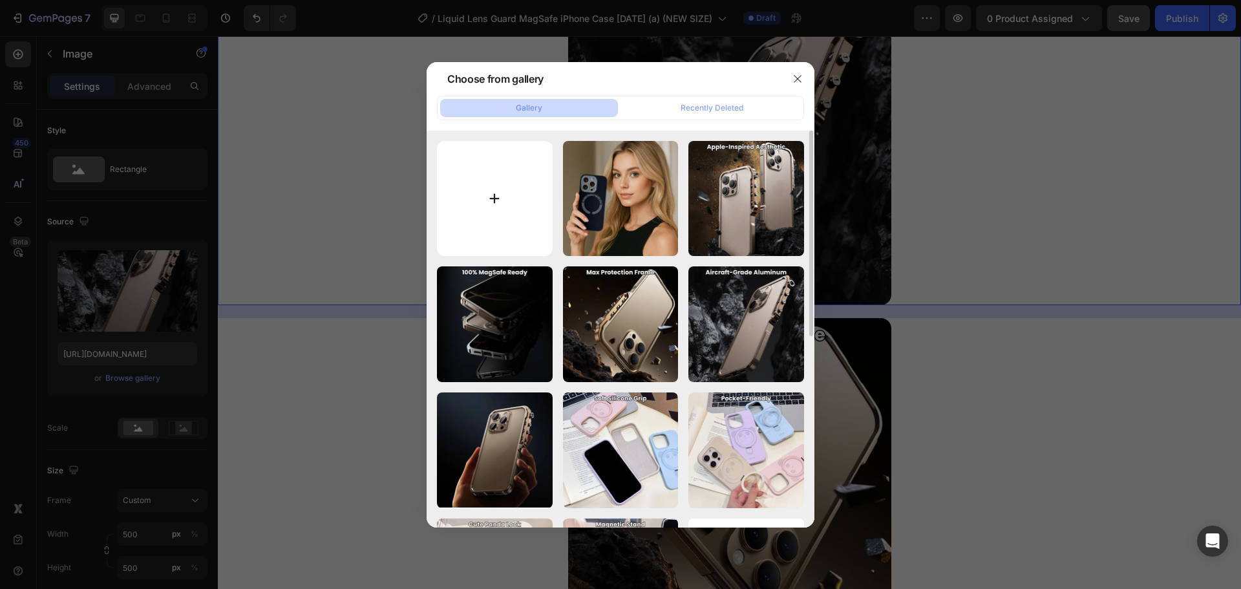
click at [539, 237] on input "file" at bounding box center [495, 199] width 116 height 116
type input "C:\fakepath\O1CN01n0Pacl22wmhBrAJfm__2216352187185-0-cib.webp"
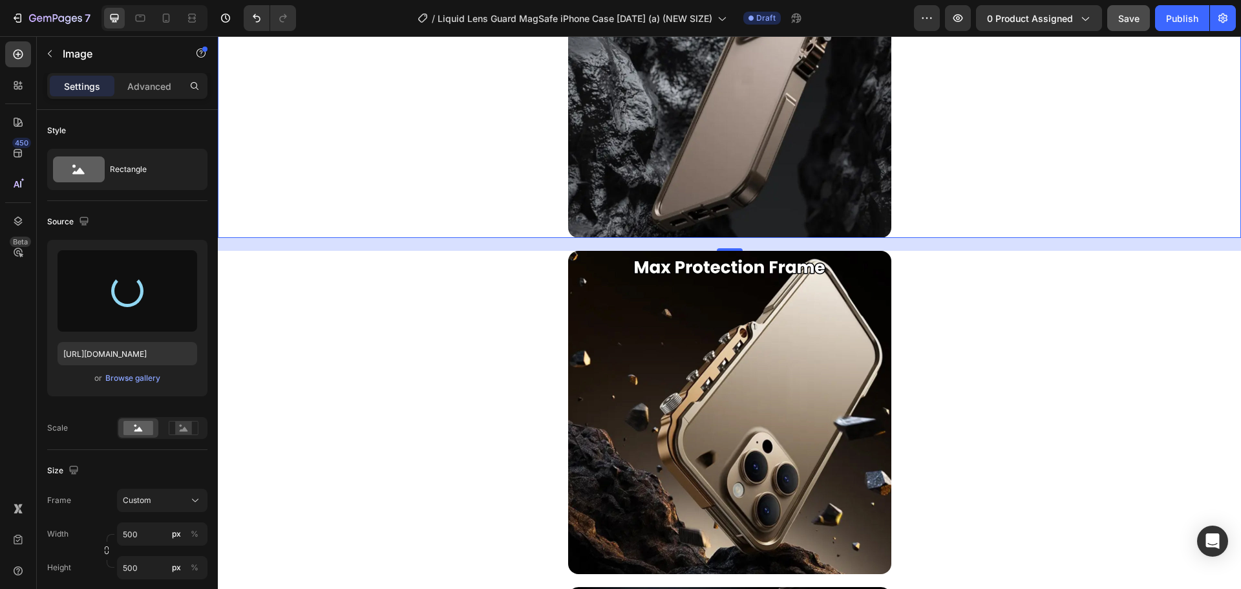
scroll to position [2512, 0]
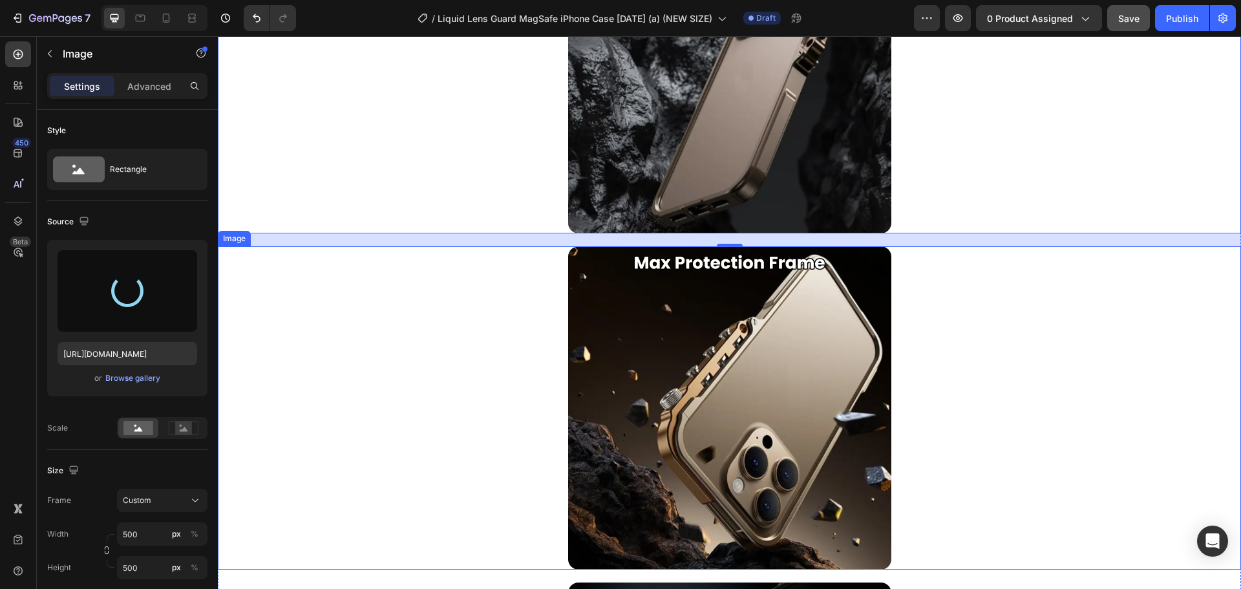
type input "https://cdn.shopify.com/s/files/1/0835/5119/1341/files/gempages_553512382287054…"
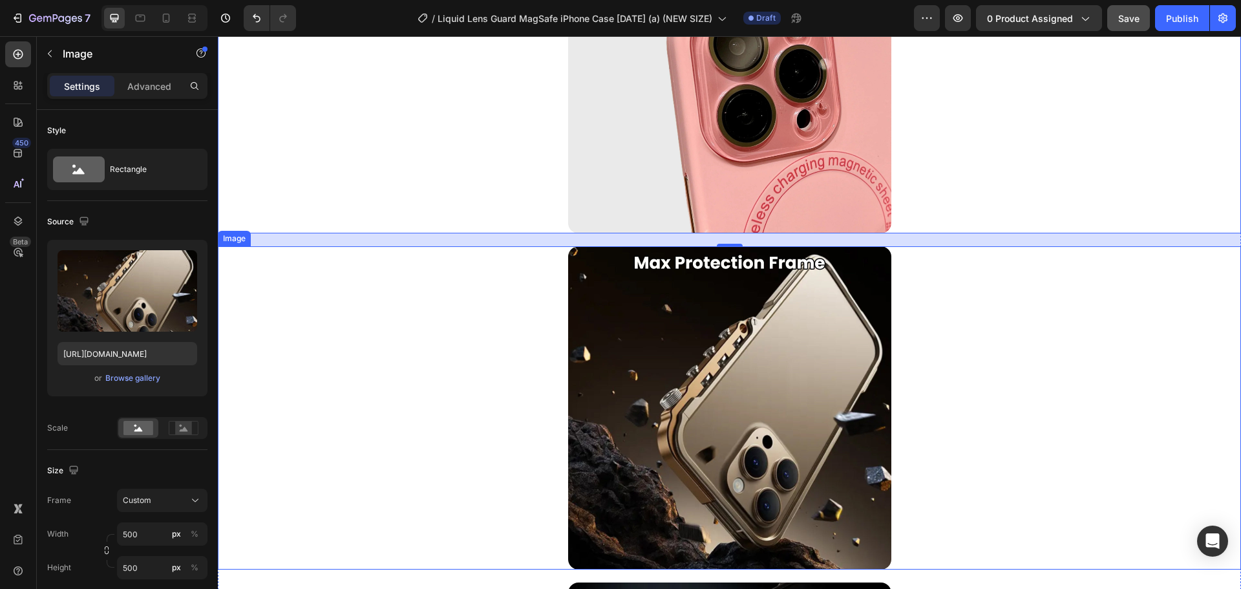
click at [672, 398] on img at bounding box center [729, 407] width 323 height 323
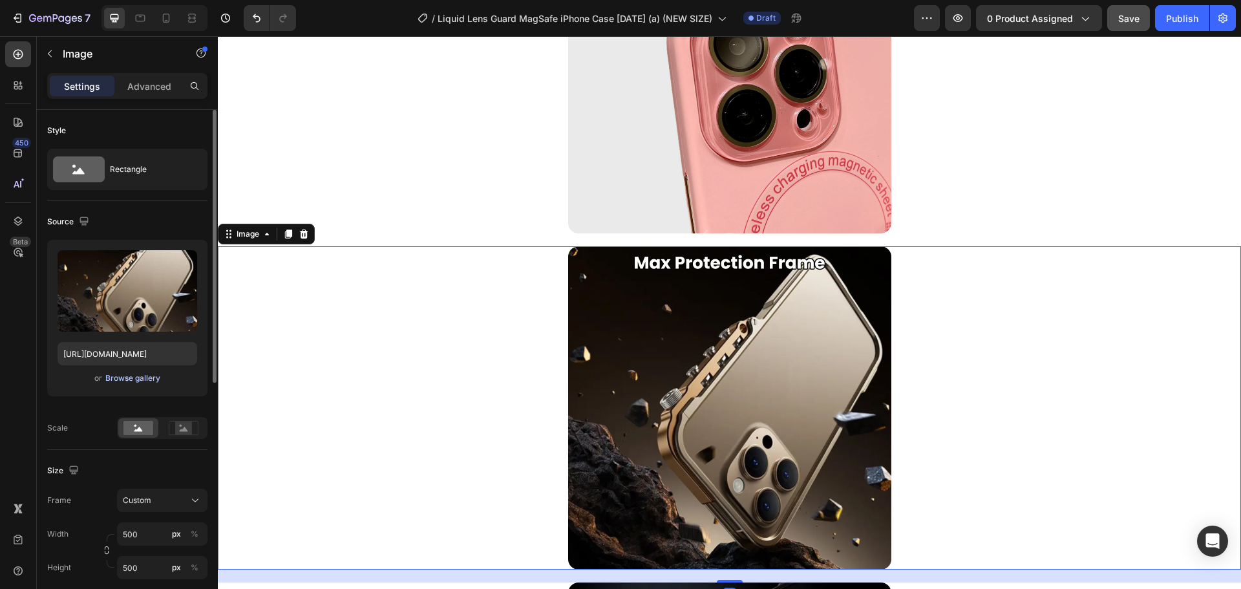
click at [136, 379] on div "Browse gallery" at bounding box center [132, 378] width 55 height 12
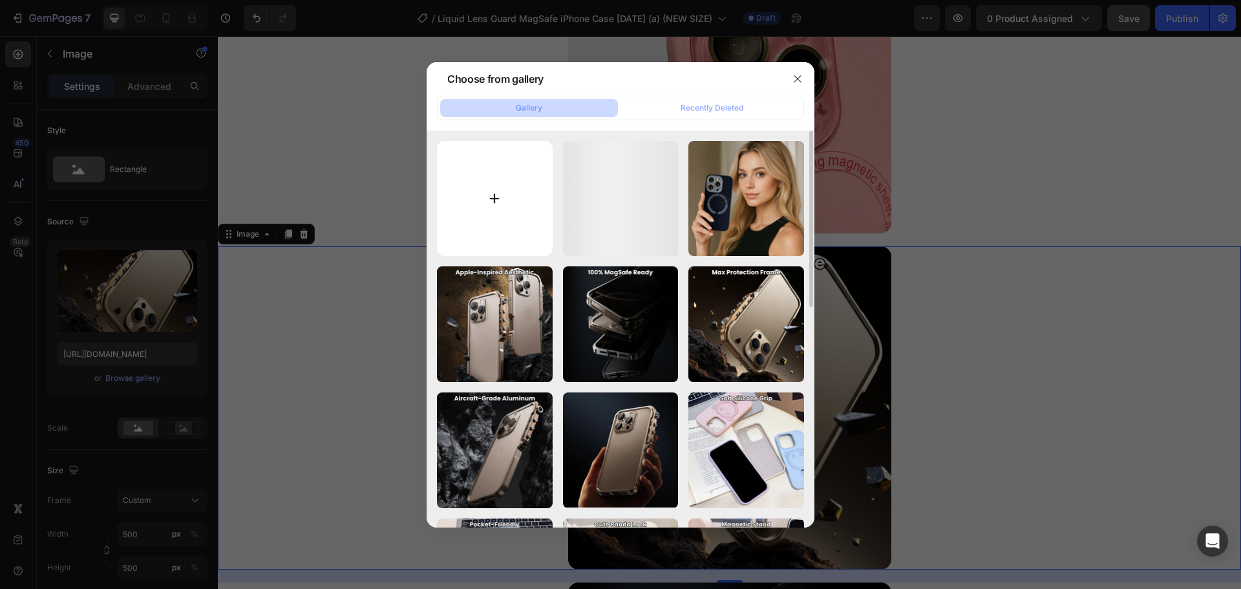
click at [487, 194] on input "file" at bounding box center [495, 199] width 116 height 116
type input "C:\fakepath\O1CN0119UGi222wmhEx6dI7__2216352187185-0-cib.webp"
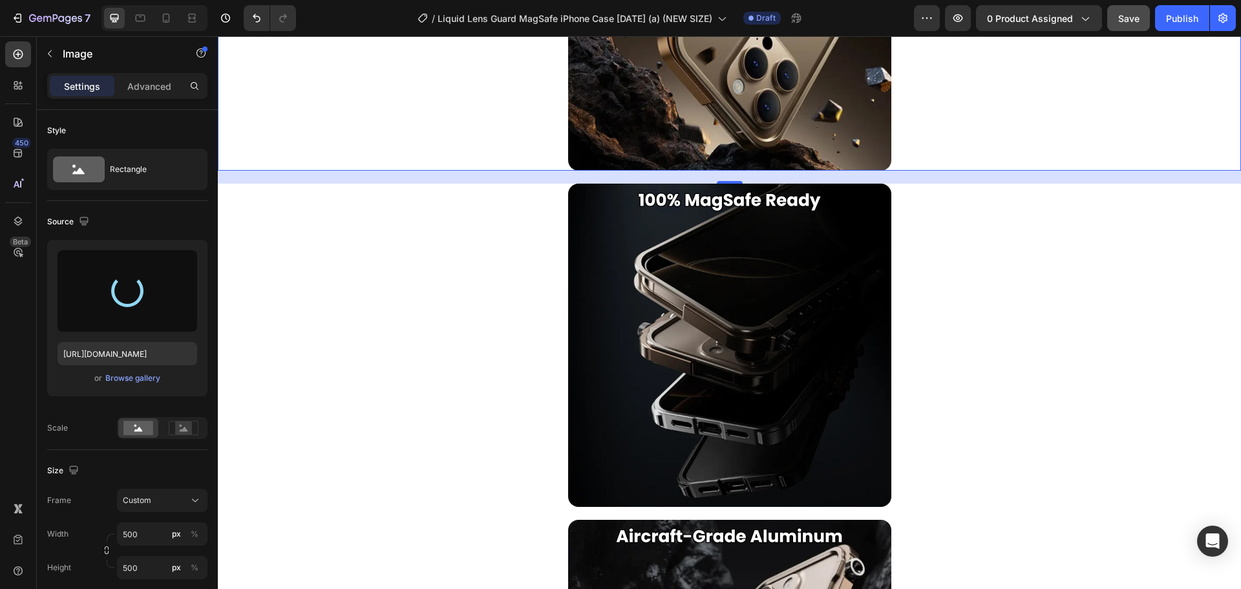
scroll to position [2912, 0]
type input "https://cdn.shopify.com/s/files/1/0835/5119/1341/files/gempages_553512382287054…"
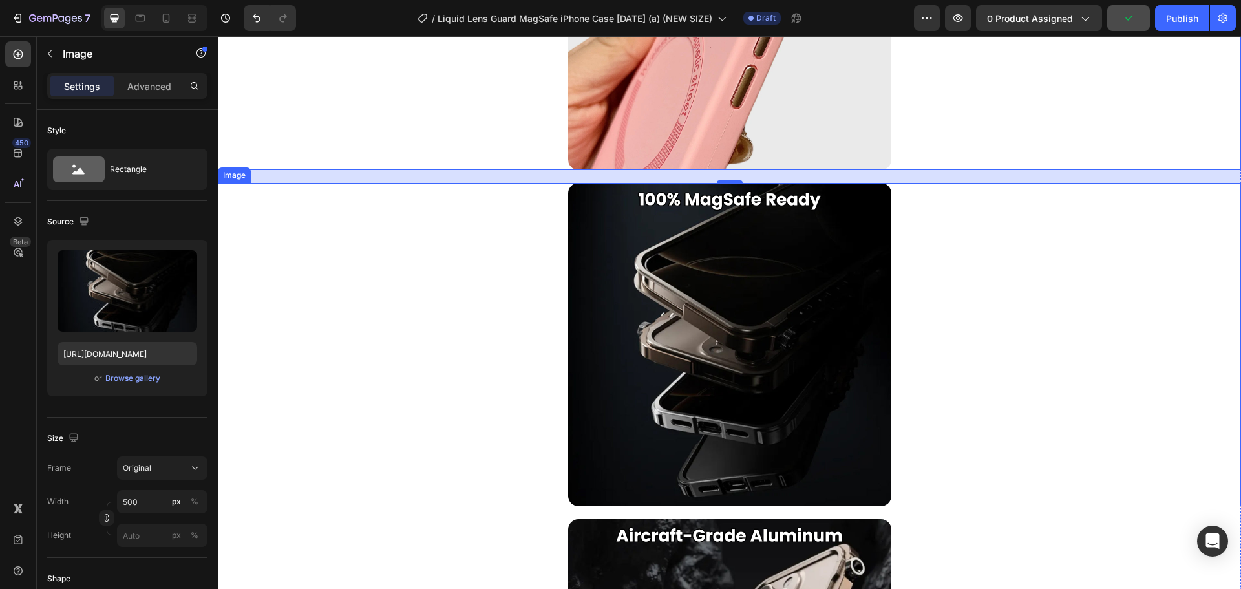
click at [748, 369] on img at bounding box center [729, 344] width 323 height 323
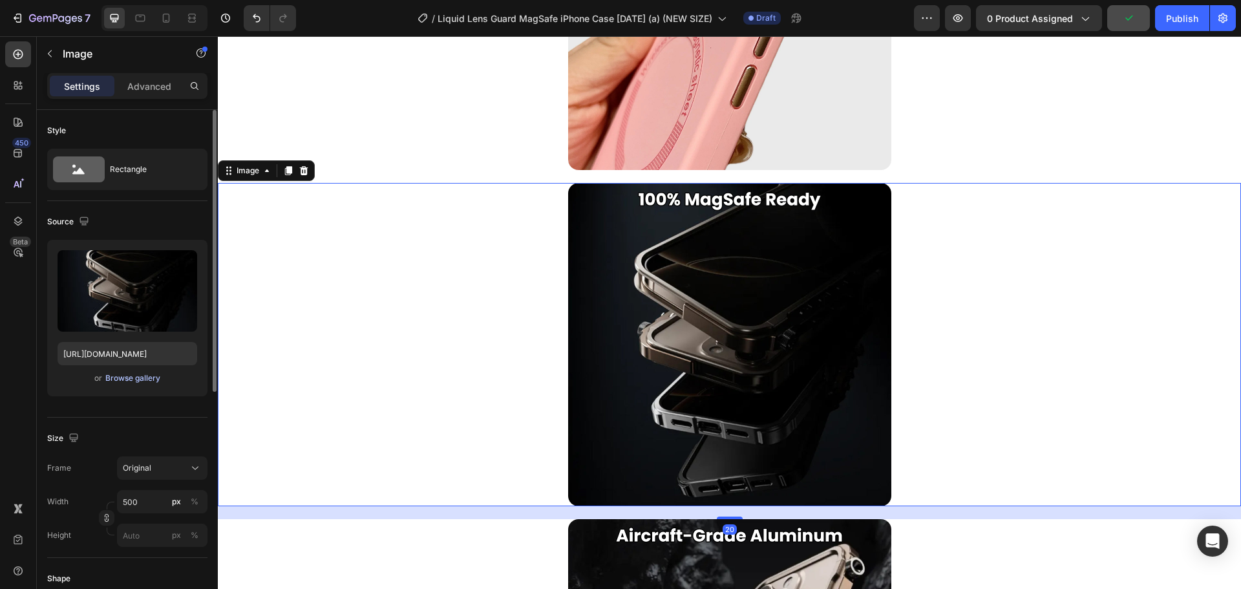
click at [138, 378] on div "Browse gallery" at bounding box center [132, 378] width 55 height 12
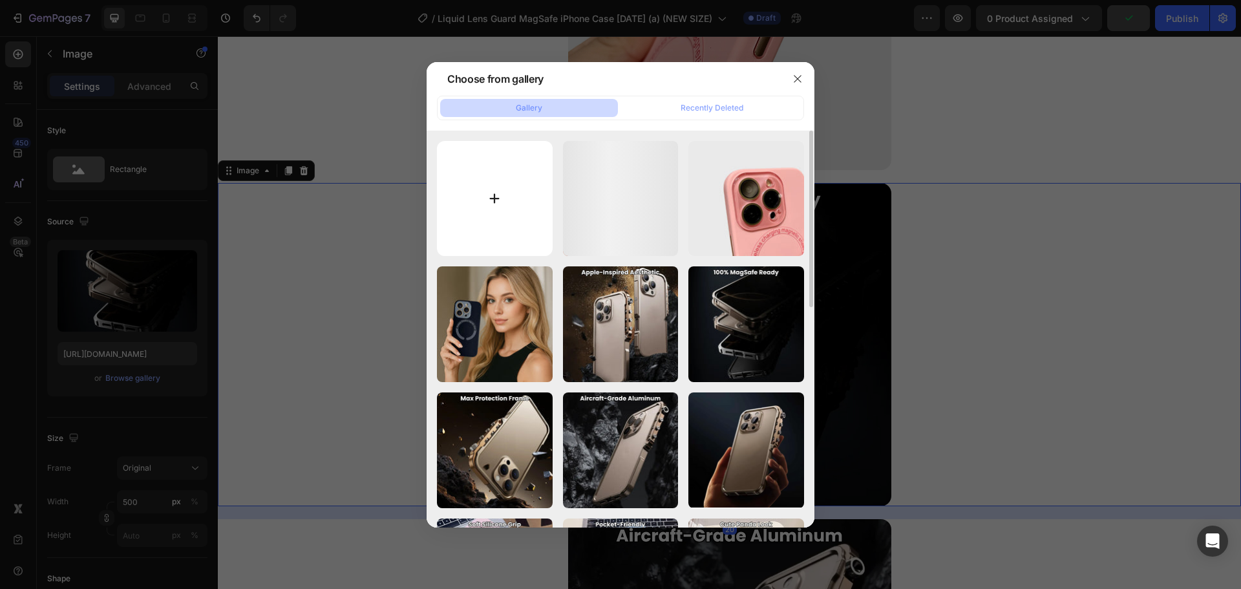
click at [509, 225] on input "file" at bounding box center [495, 199] width 116 height 116
type input "C:\fakepath\PRwnFUDN_m_bd37251676705fdaacd25dc31edac030_sx_611507_www1280-1280_…"
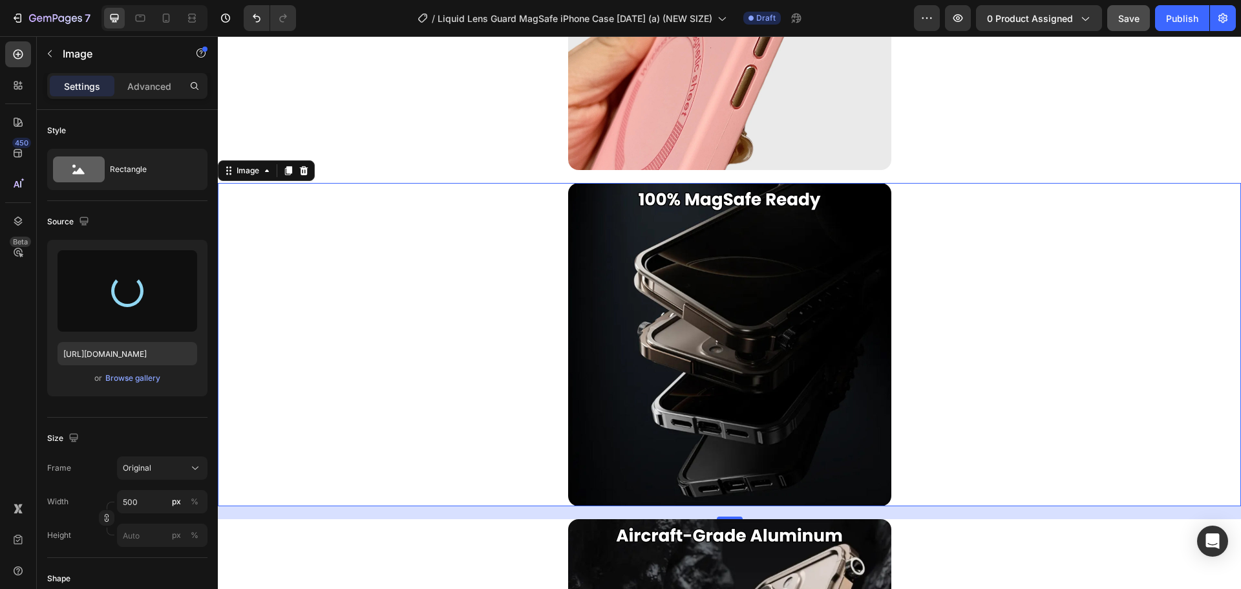
type input "https://cdn.shopify.com/s/files/1/0835/5119/1341/files/gempages_553512382287054…"
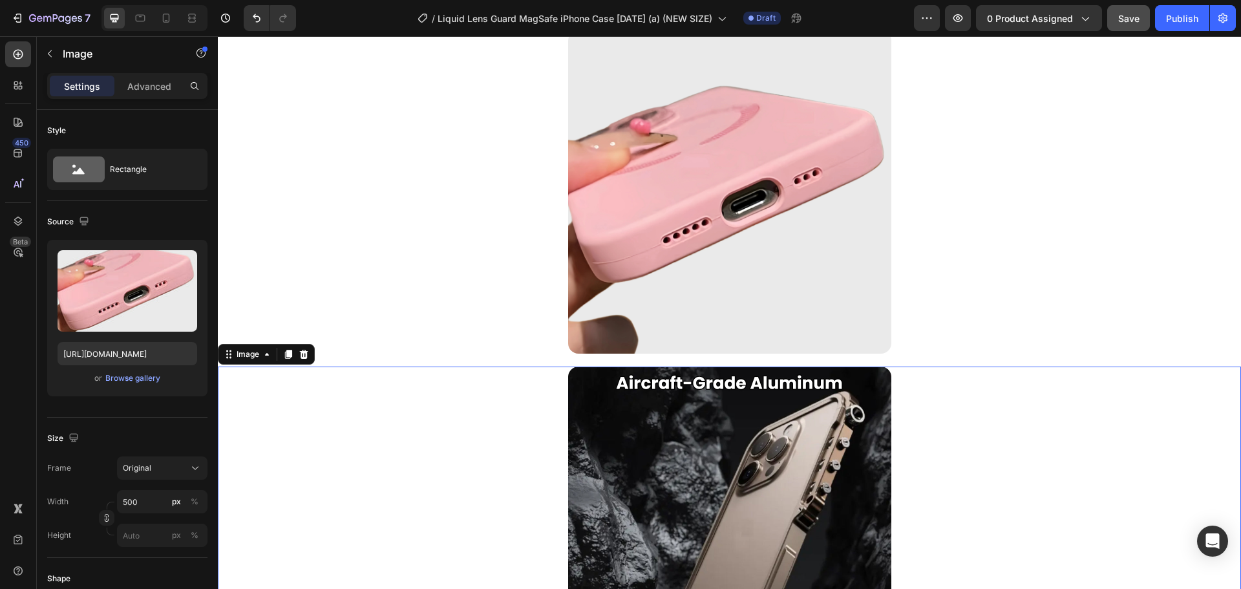
click at [583, 430] on img at bounding box center [729, 528] width 323 height 323
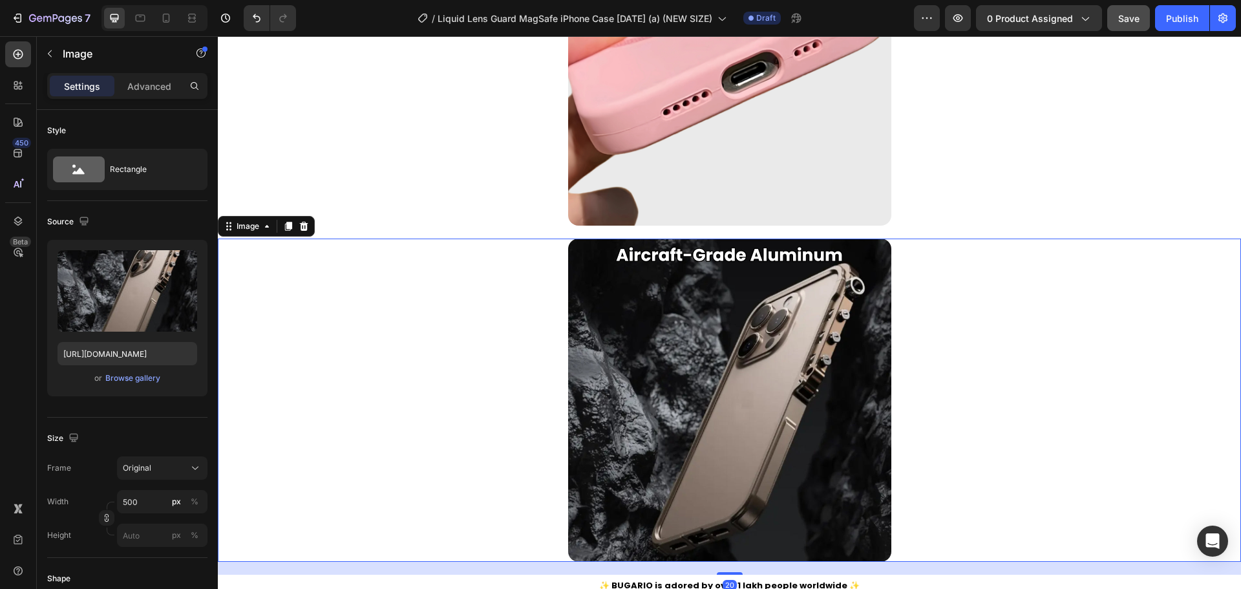
scroll to position [3194, 0]
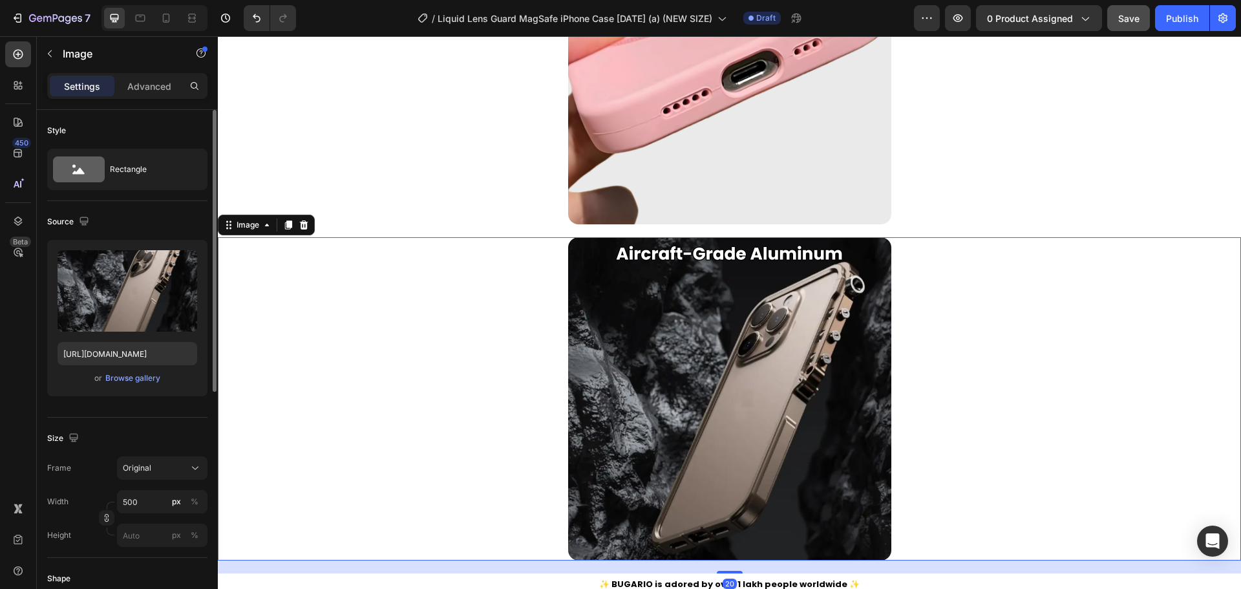
click at [137, 370] on div "or Browse gallery" at bounding box center [128, 378] width 140 height 16
click at [137, 375] on div "Browse gallery" at bounding box center [132, 378] width 55 height 12
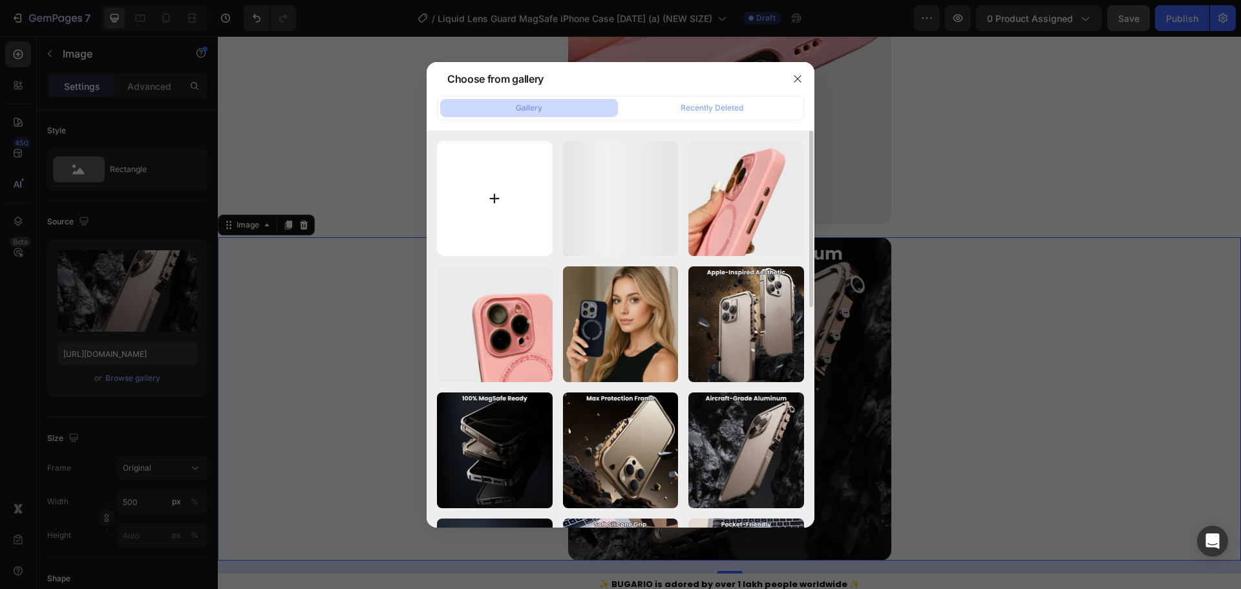
click at [474, 190] on input "file" at bounding box center [495, 199] width 116 height 116
type input "C:\fakepath\20250818-163746.webp"
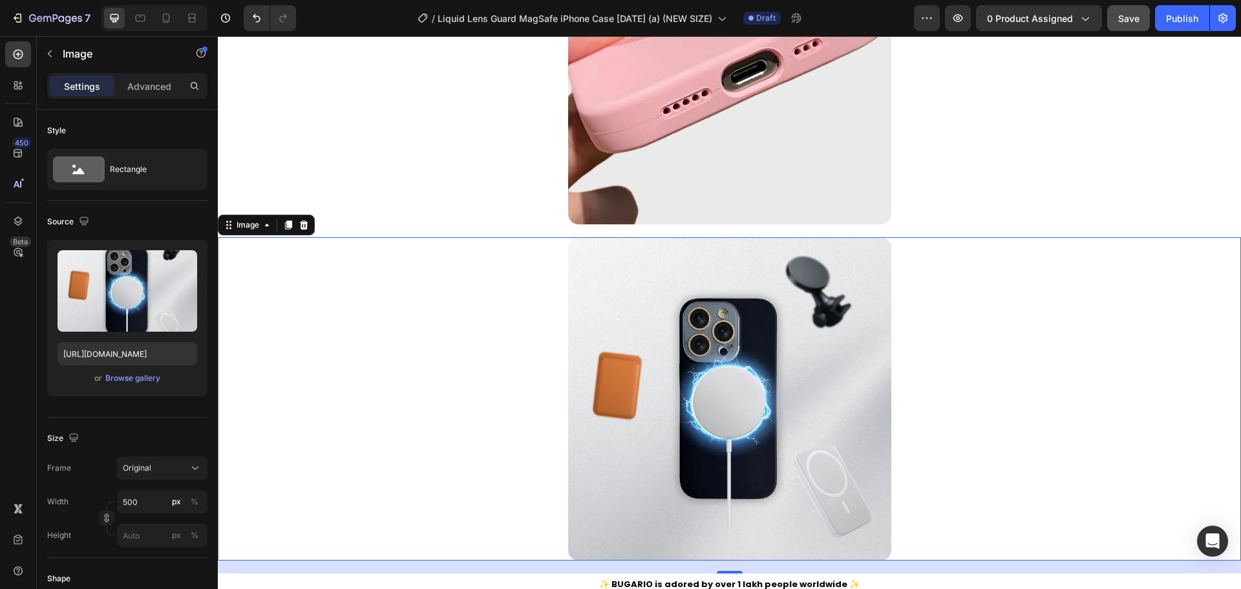
click at [155, 21] on div at bounding box center [155, 18] width 106 height 26
click at [163, 18] on icon at bounding box center [166, 18] width 7 height 9
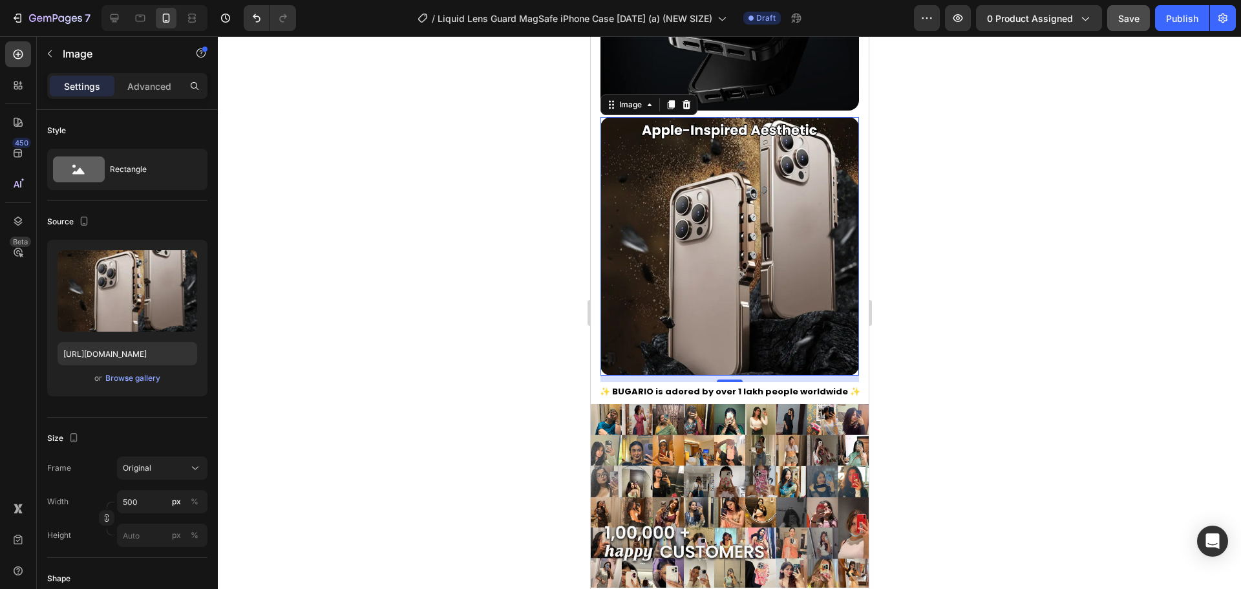
scroll to position [3159, 0]
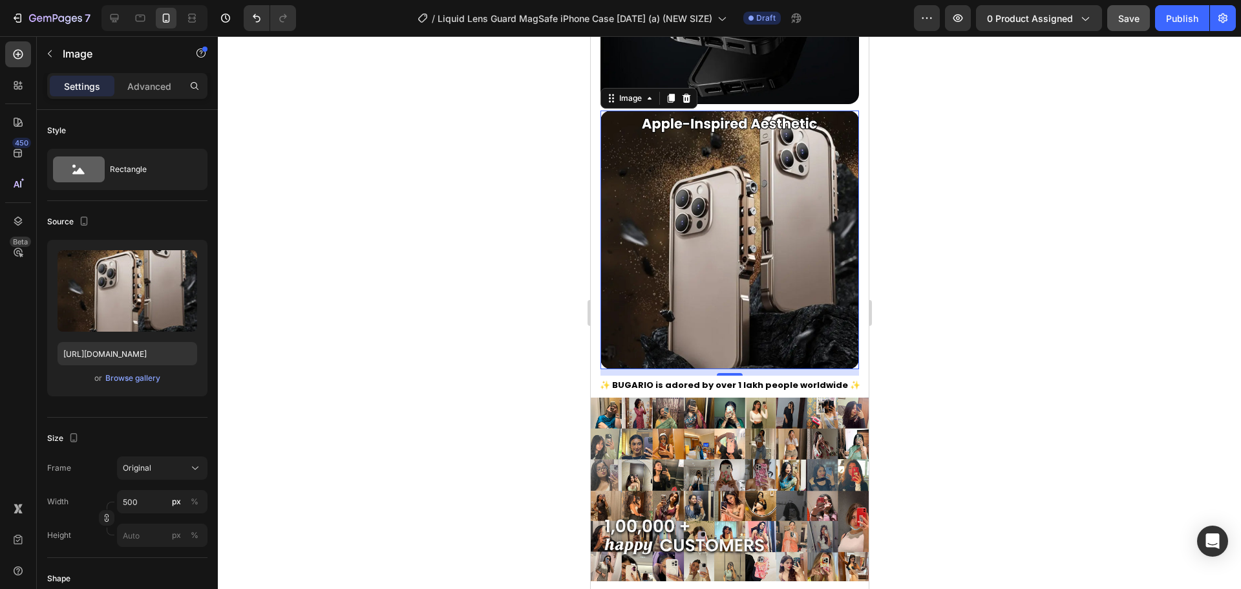
click at [756, 262] on img at bounding box center [729, 240] width 259 height 259
click at [140, 376] on div "Browse gallery" at bounding box center [132, 378] width 55 height 12
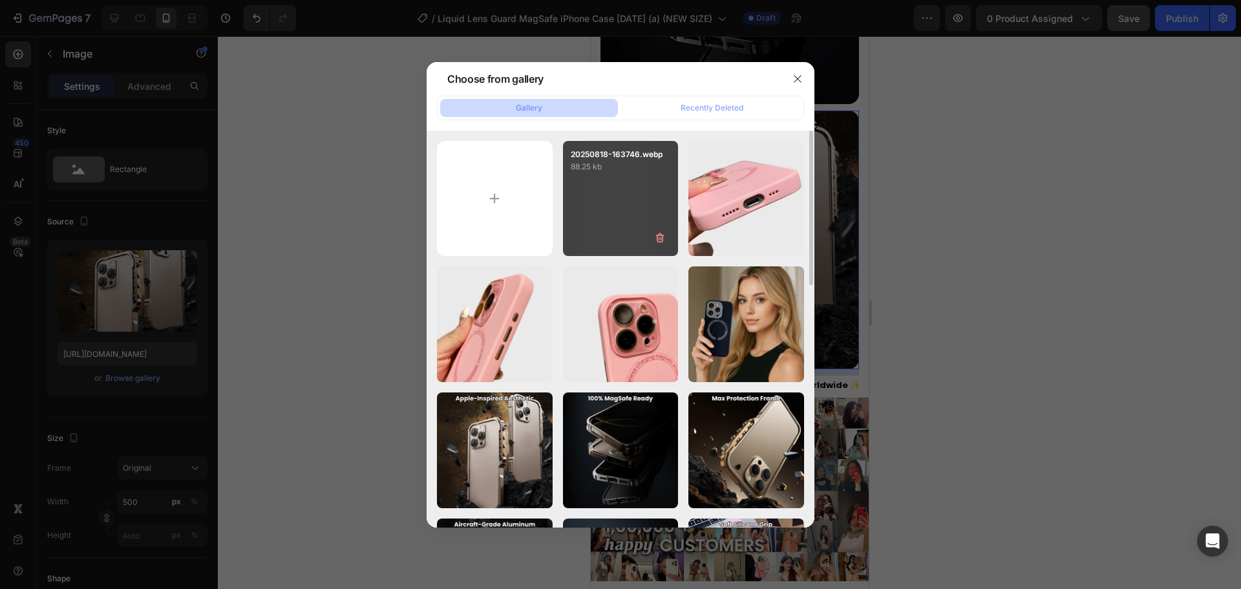
click at [626, 189] on div "20250818-163746.webp 88.25 kb" at bounding box center [621, 199] width 116 height 116
type input "https://cdn.shopify.com/s/files/1/0835/5119/1341/files/gempages_553512382287054…"
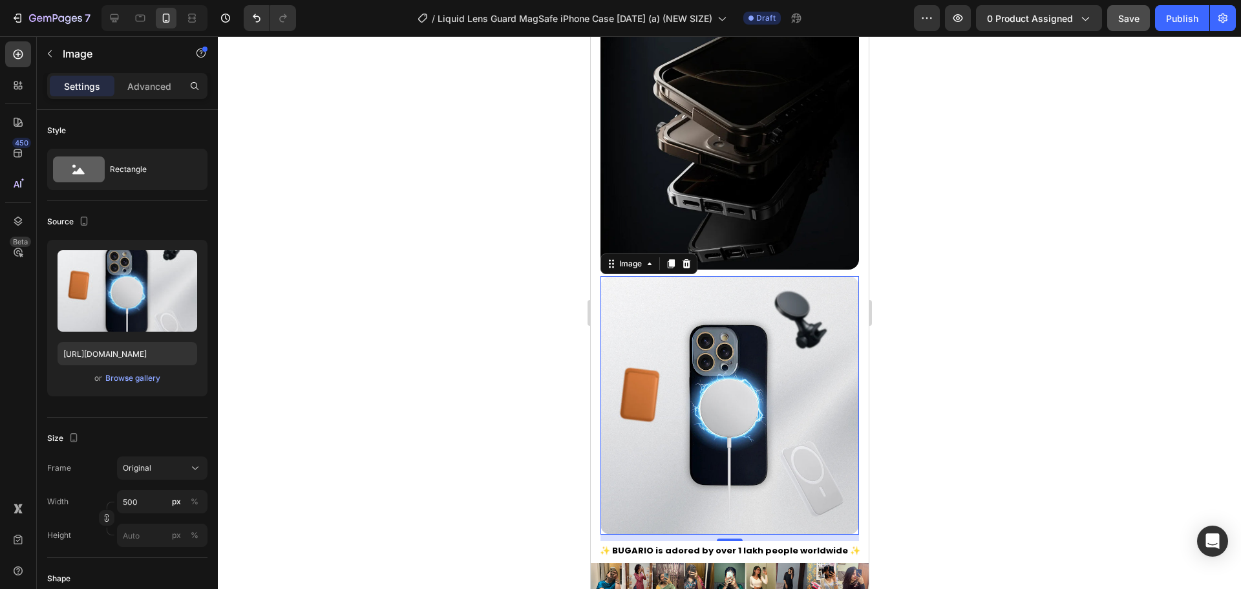
scroll to position [2926, 0]
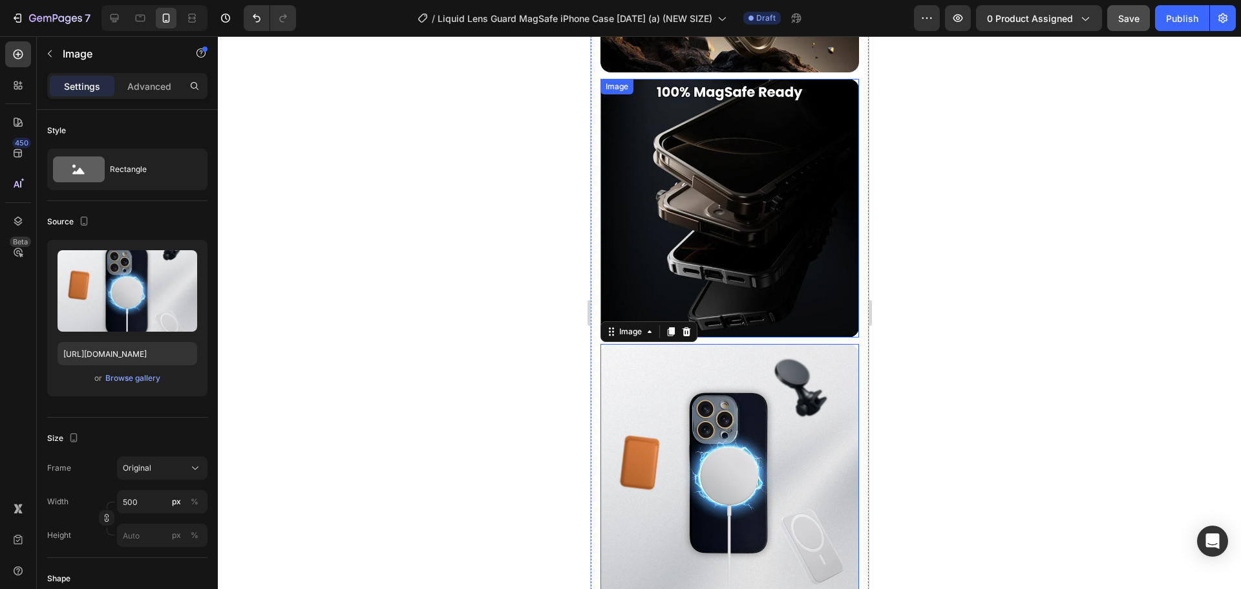
click at [716, 187] on img at bounding box center [729, 208] width 259 height 259
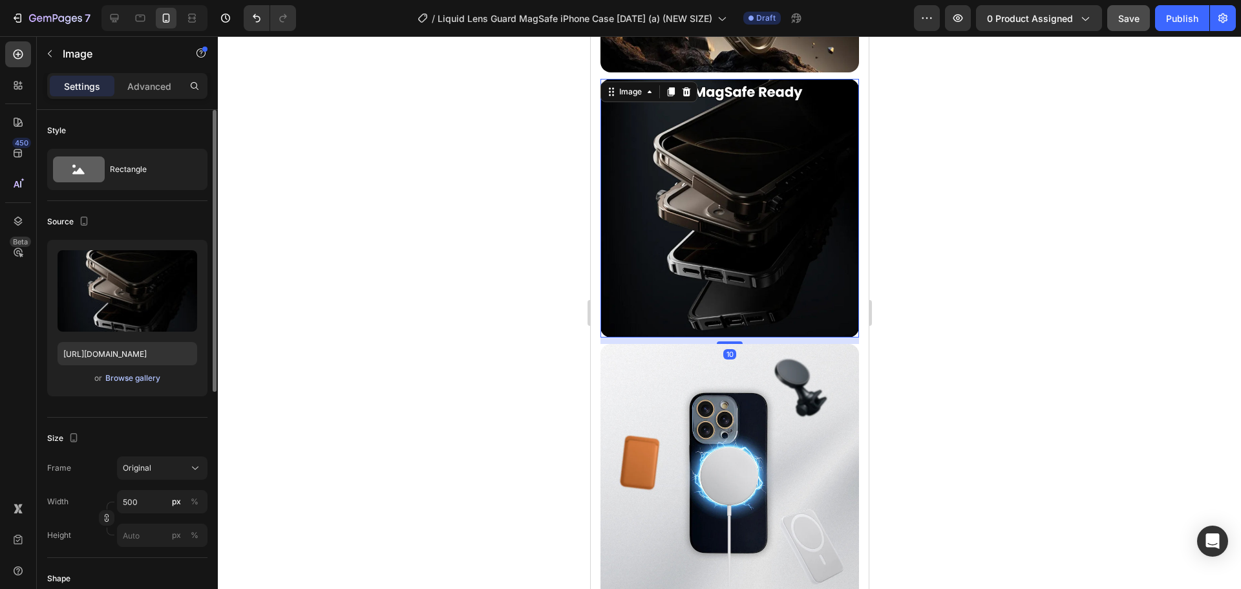
click at [140, 382] on div "Browse gallery" at bounding box center [132, 378] width 55 height 12
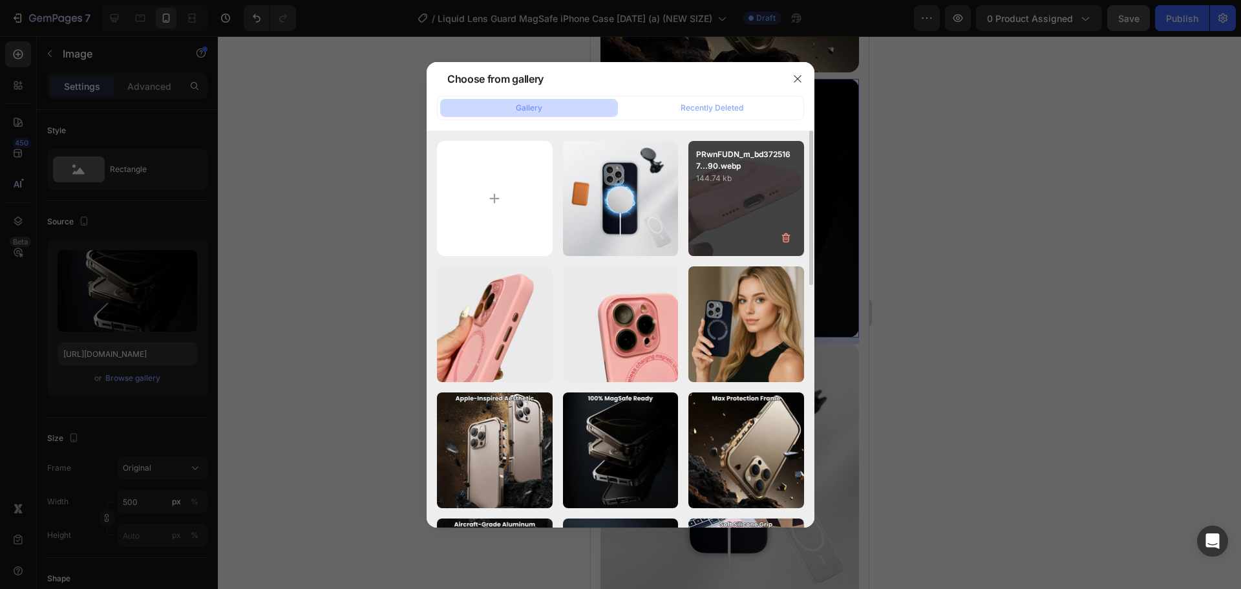
click at [701, 204] on div "PRwnFUDN_m_bd3725167...90.webp 144.74 kb" at bounding box center [747, 199] width 116 height 116
type input "https://cdn.shopify.com/s/files/1/0835/5119/1341/files/gempages_553512382287054…"
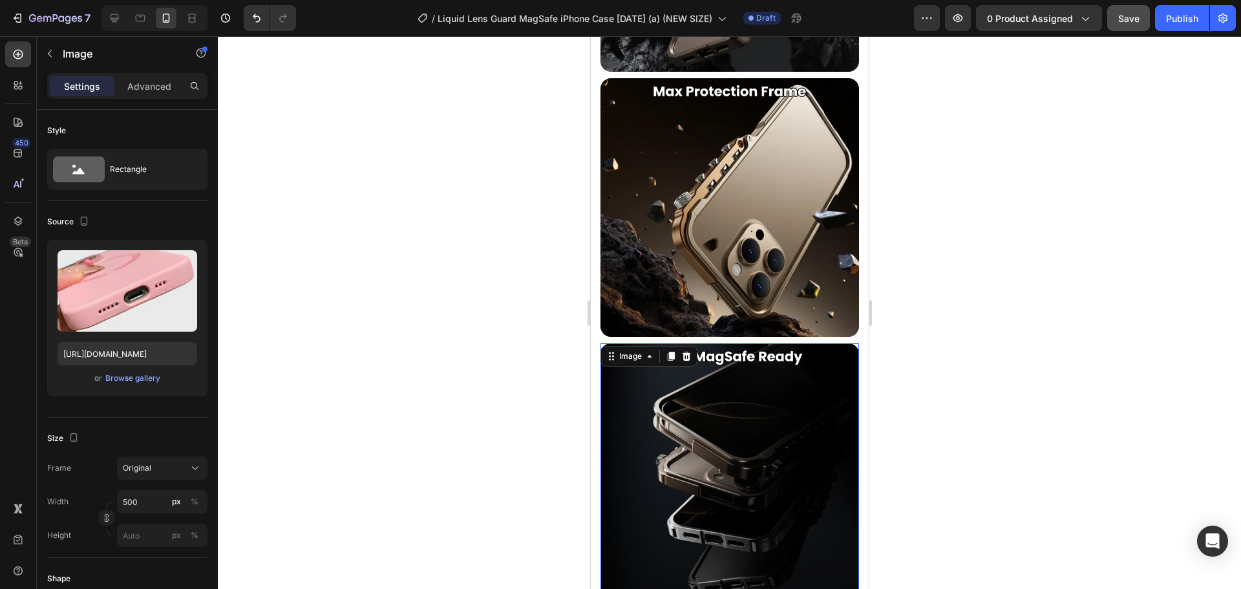
scroll to position [2659, 0]
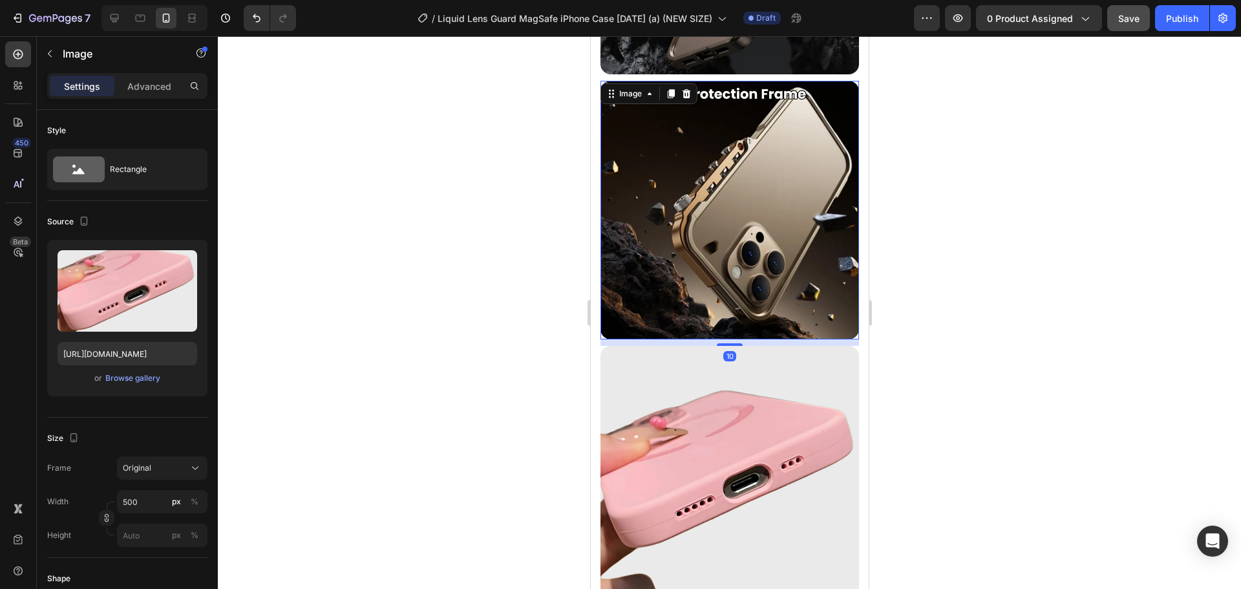
click at [701, 204] on img at bounding box center [729, 210] width 259 height 259
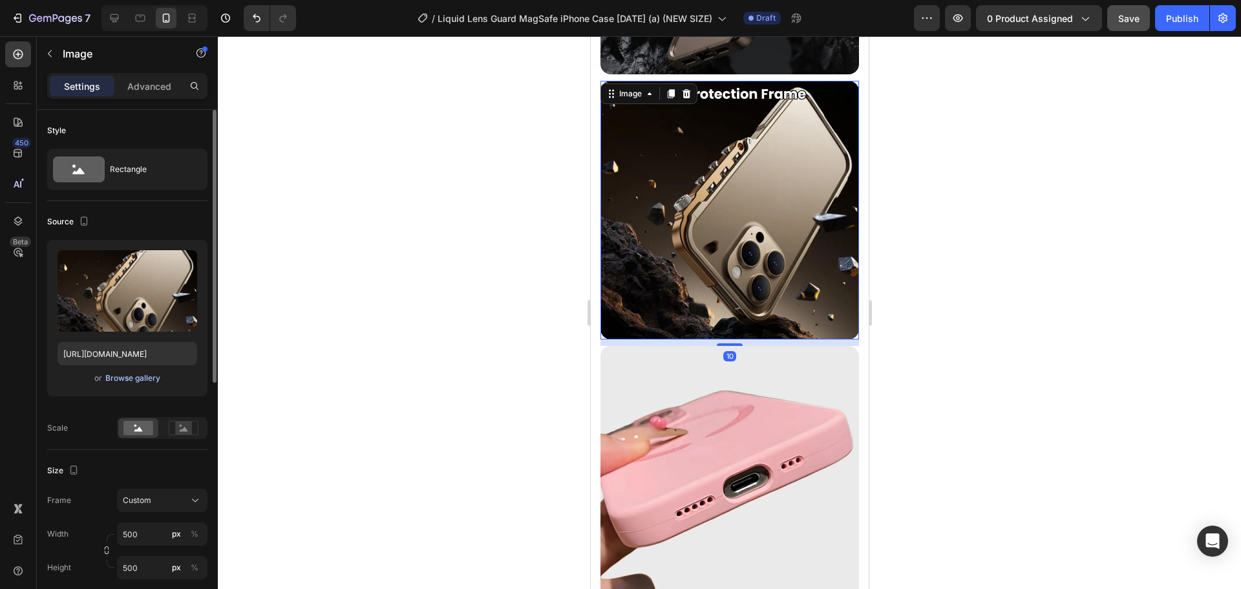
click at [136, 376] on div "Browse gallery" at bounding box center [132, 378] width 55 height 12
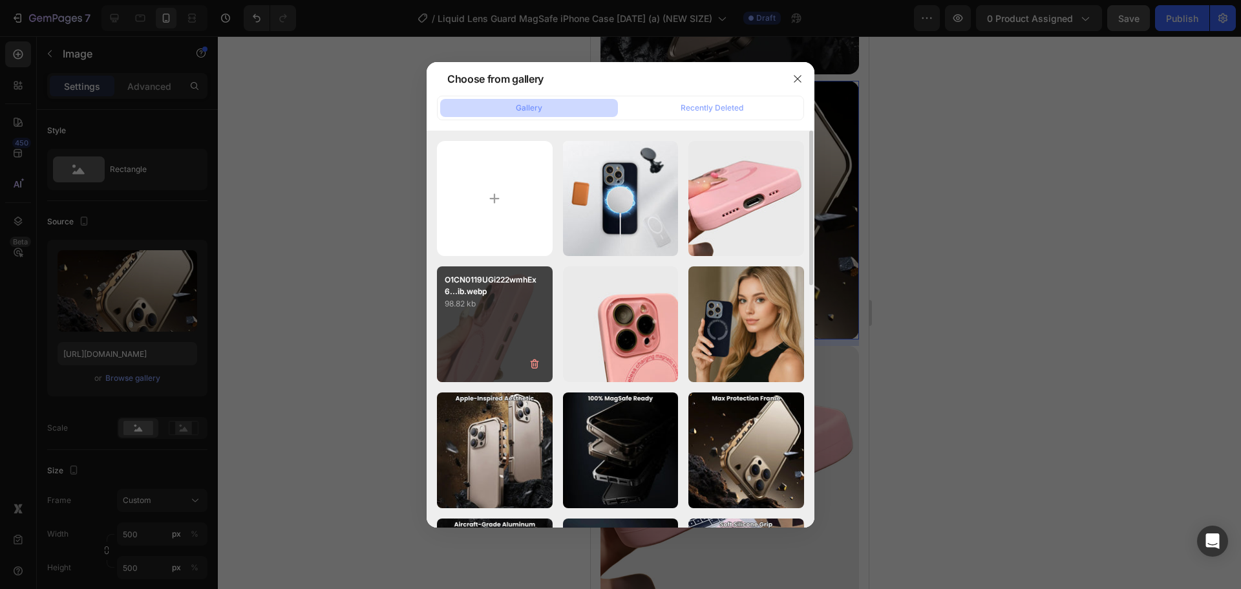
click at [508, 332] on div "O1CN0119UGi222wmhEx6...ib.webp 98.82 kb" at bounding box center [495, 324] width 116 height 116
type input "https://cdn.shopify.com/s/files/1/0835/5119/1341/files/gempages_553512382287054…"
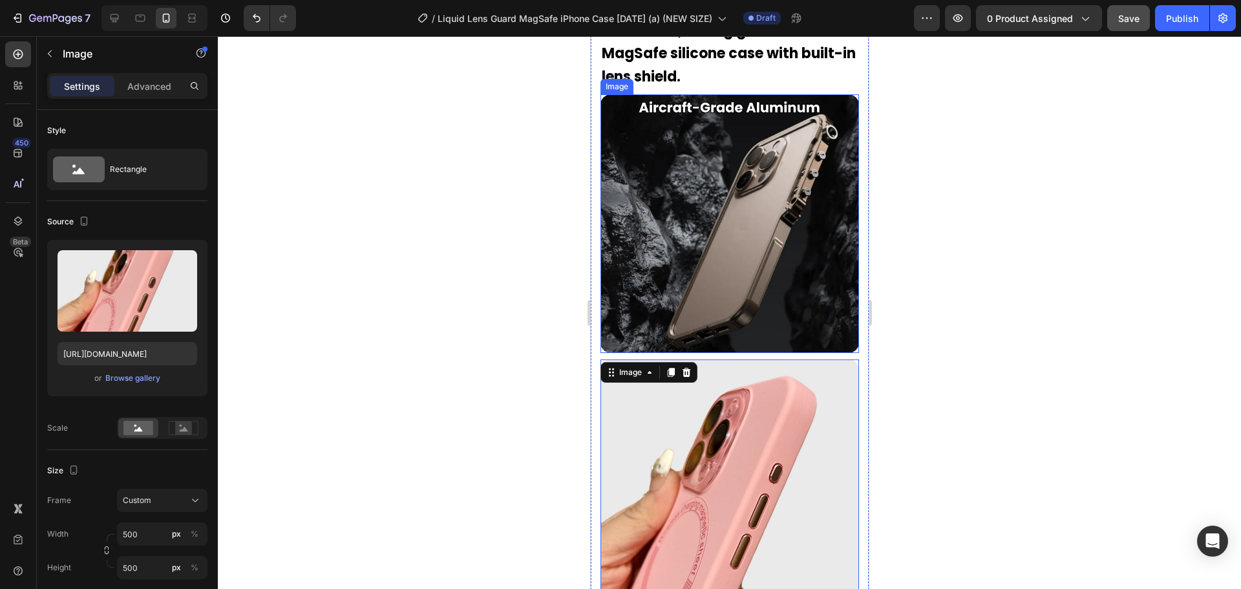
scroll to position [2351, 0]
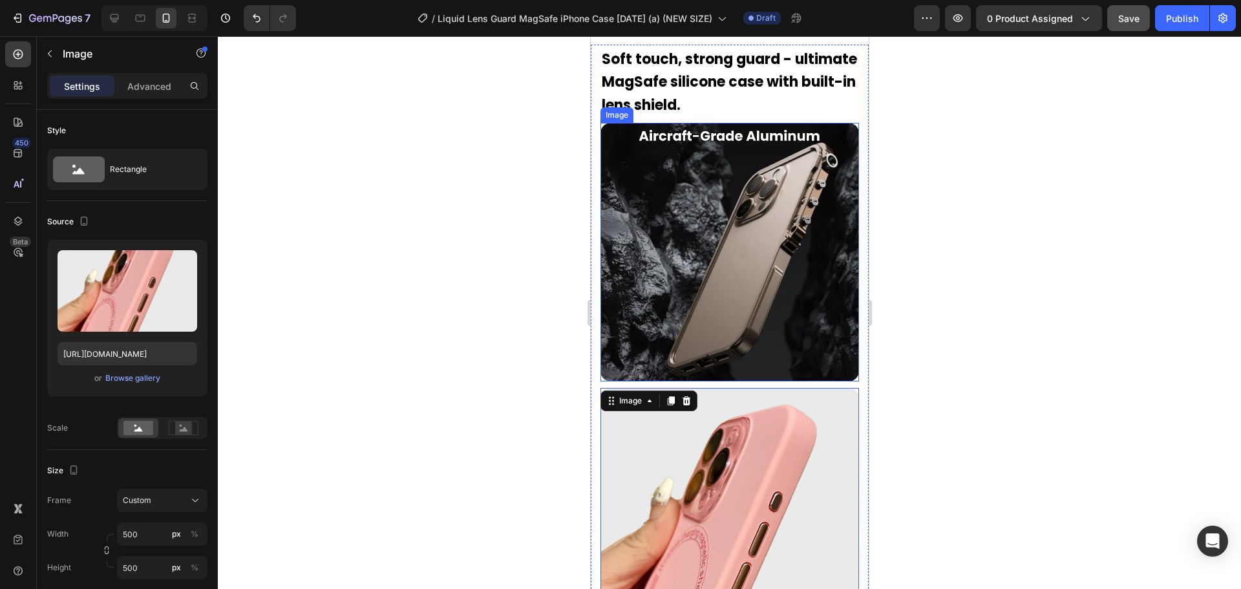
click at [727, 254] on img at bounding box center [729, 252] width 259 height 259
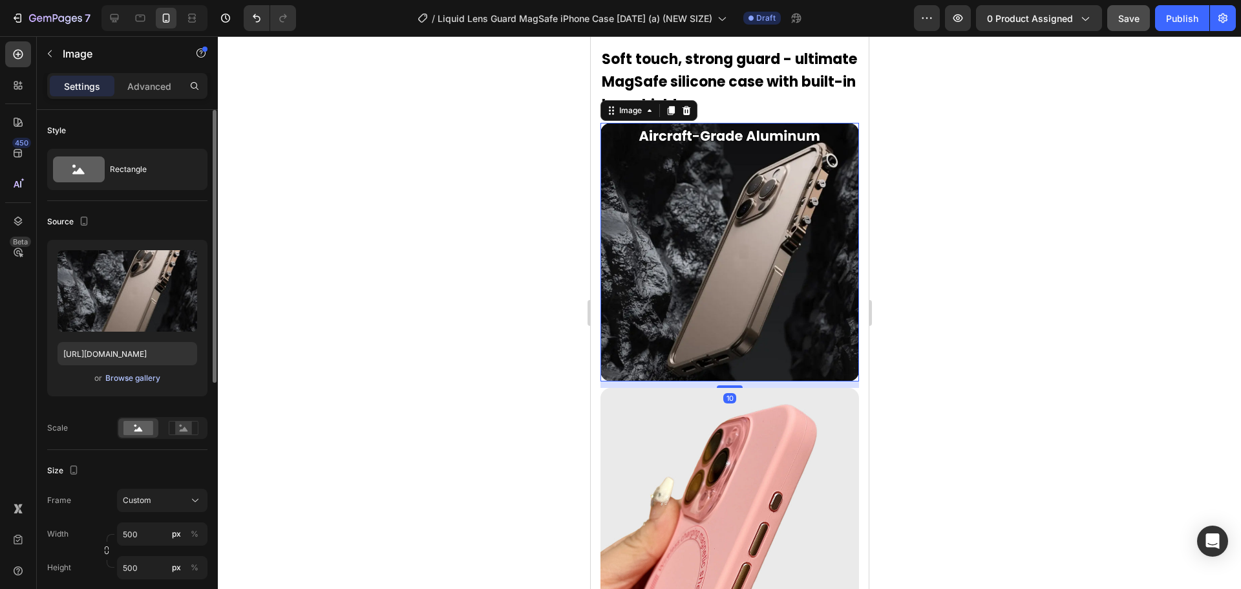
click at [145, 379] on div "Browse gallery" at bounding box center [132, 378] width 55 height 12
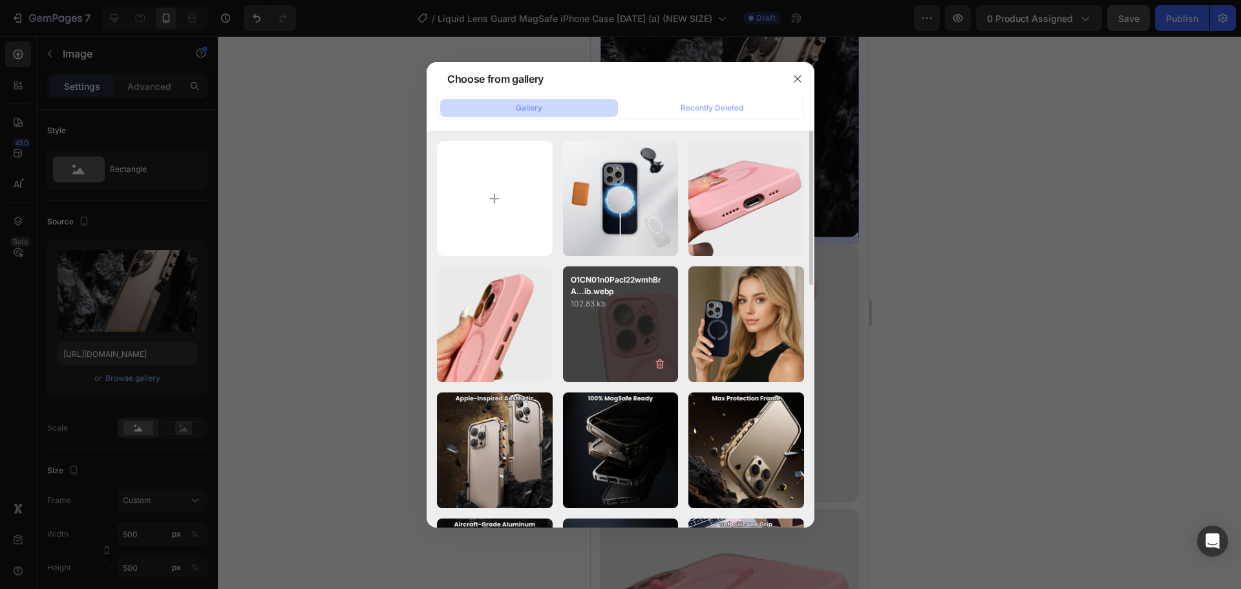
click at [571, 306] on p "102.83 kb" at bounding box center [621, 303] width 100 height 13
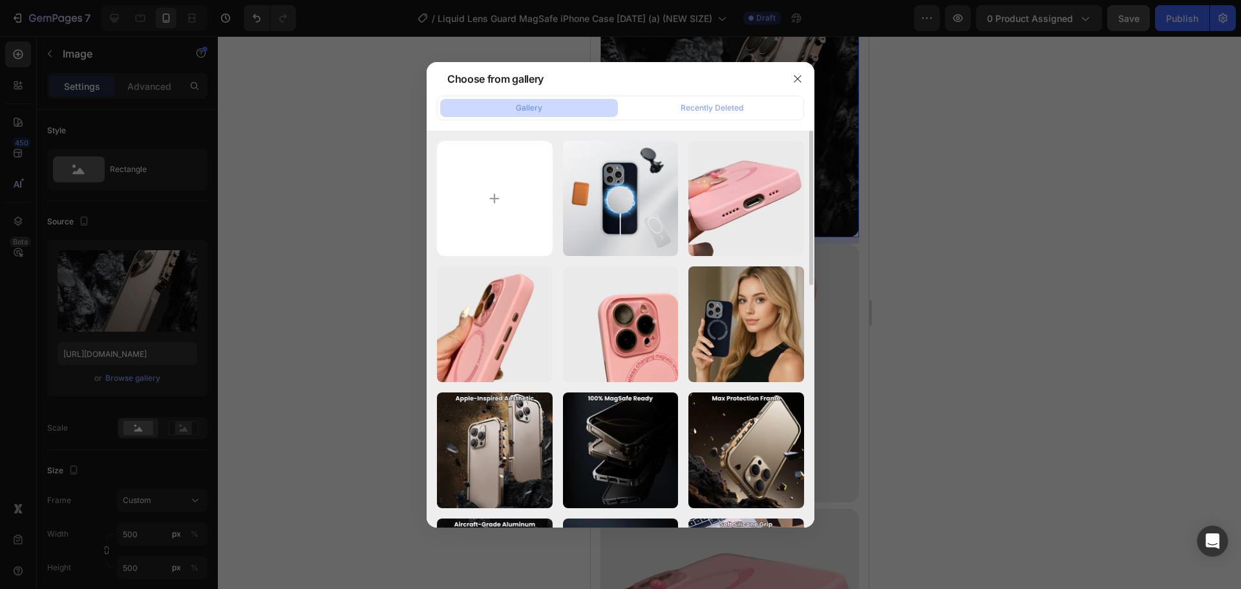
type input "https://cdn.shopify.com/s/files/1/0835/5119/1341/files/gempages_553512382287054…"
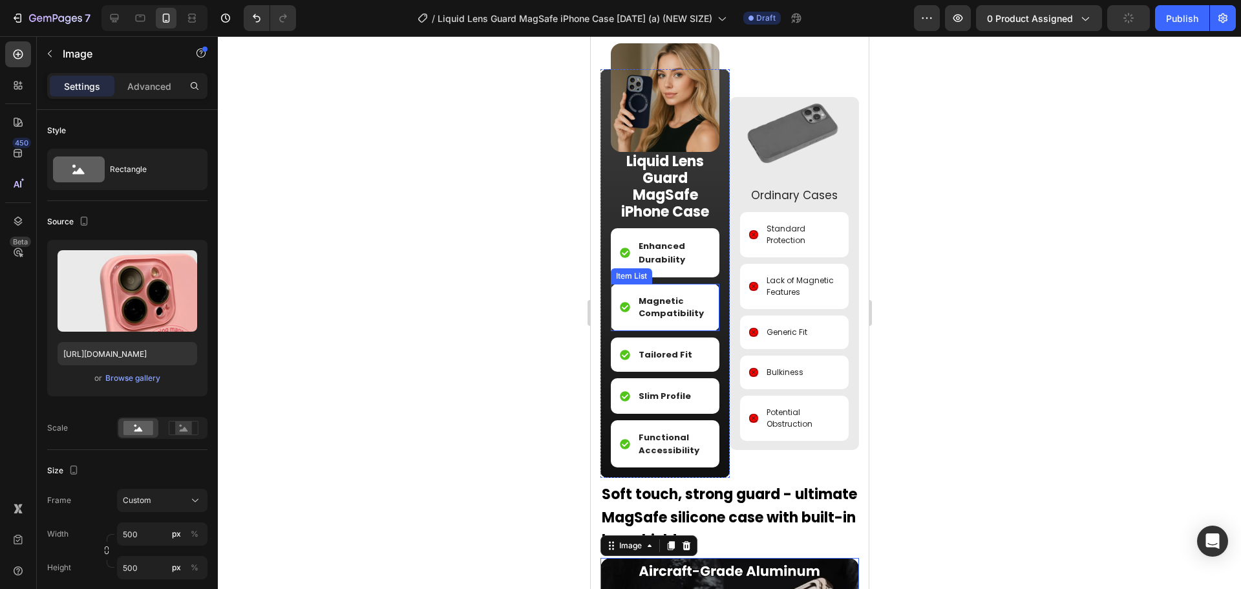
scroll to position [1728, 0]
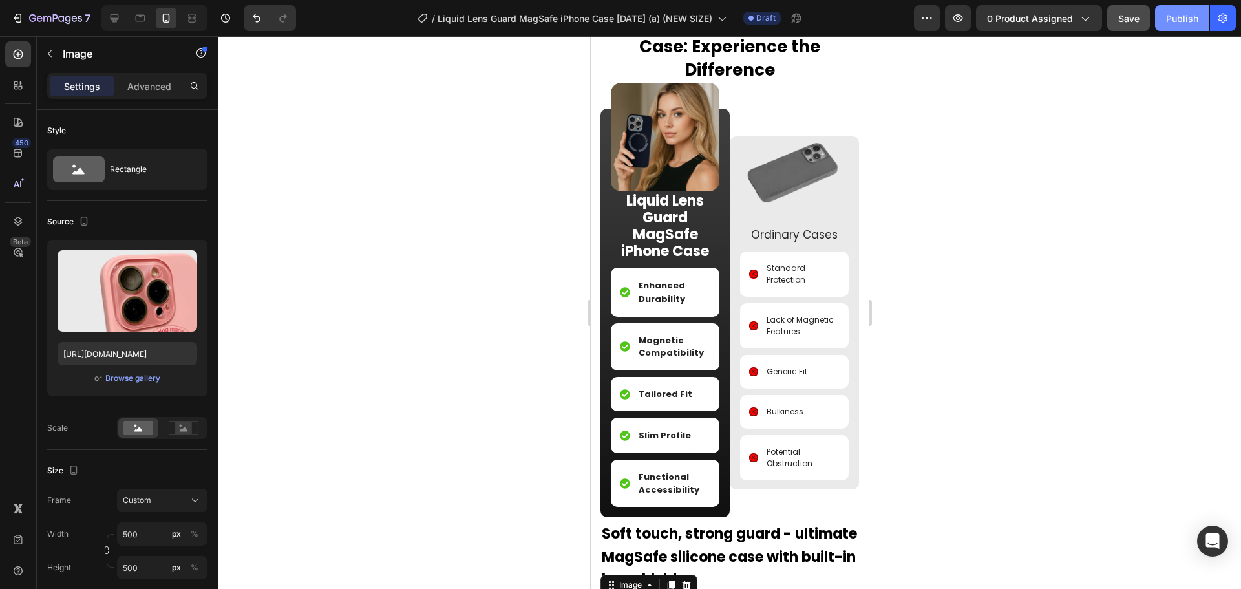
click at [1174, 23] on div "Publish" at bounding box center [1182, 19] width 32 height 14
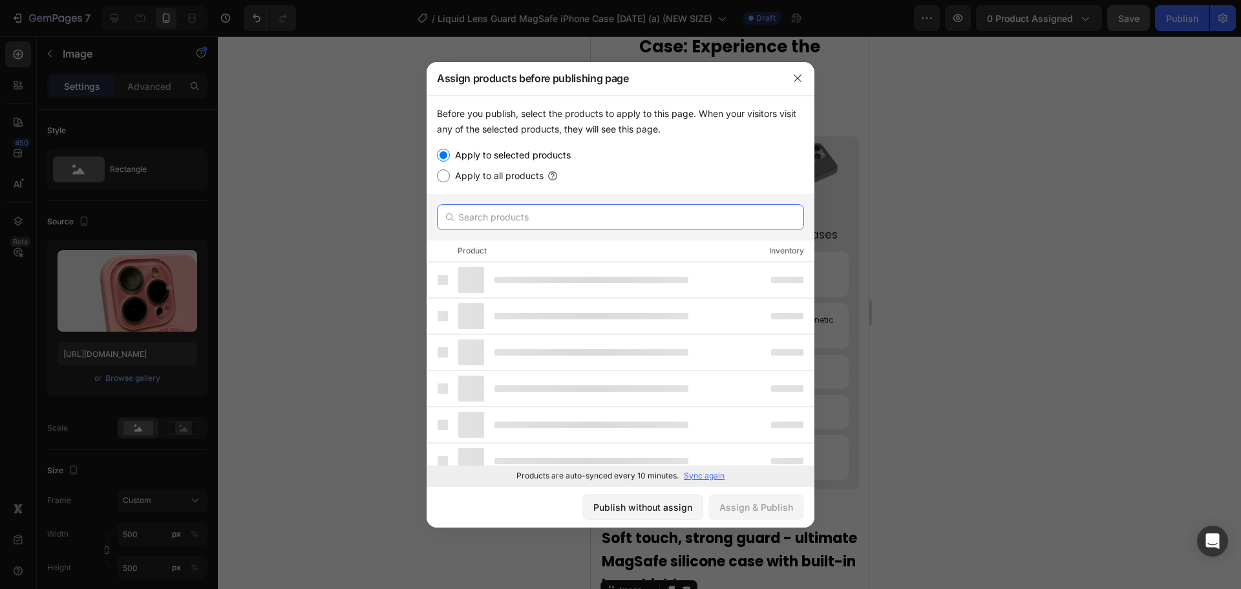
click at [643, 204] on input "text" at bounding box center [620, 217] width 367 height 26
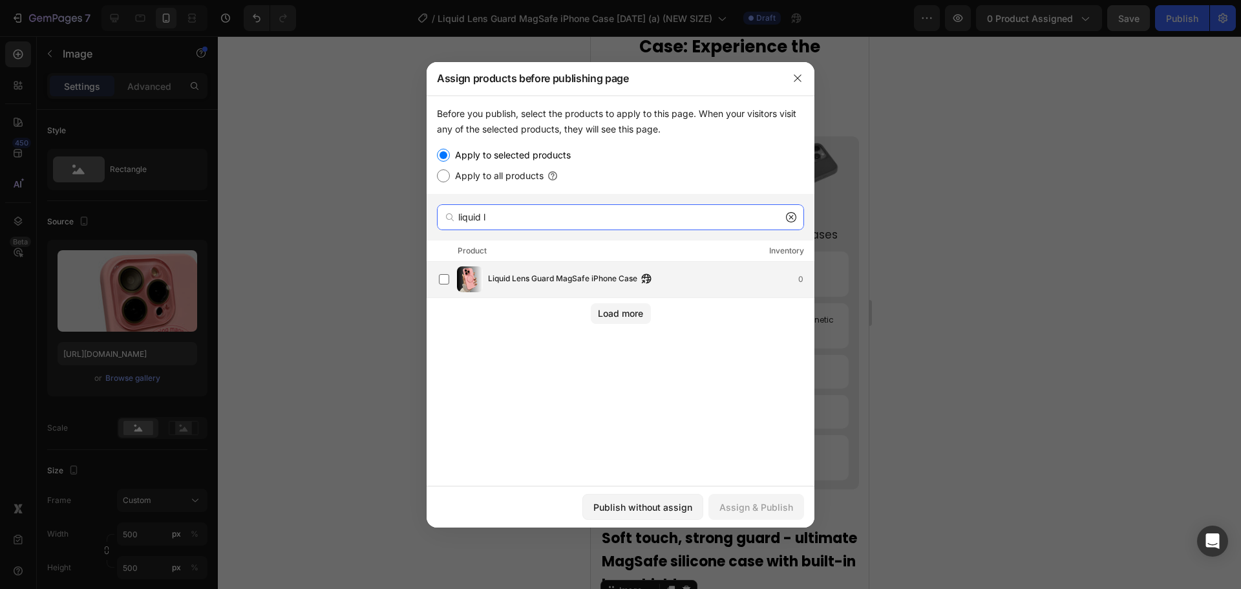
type input "liquid l"
click at [608, 277] on span "Liquid Lens Guard MagSafe iPhone Case" at bounding box center [562, 279] width 149 height 14
click at [755, 506] on div "Assign & Publish" at bounding box center [757, 507] width 74 height 14
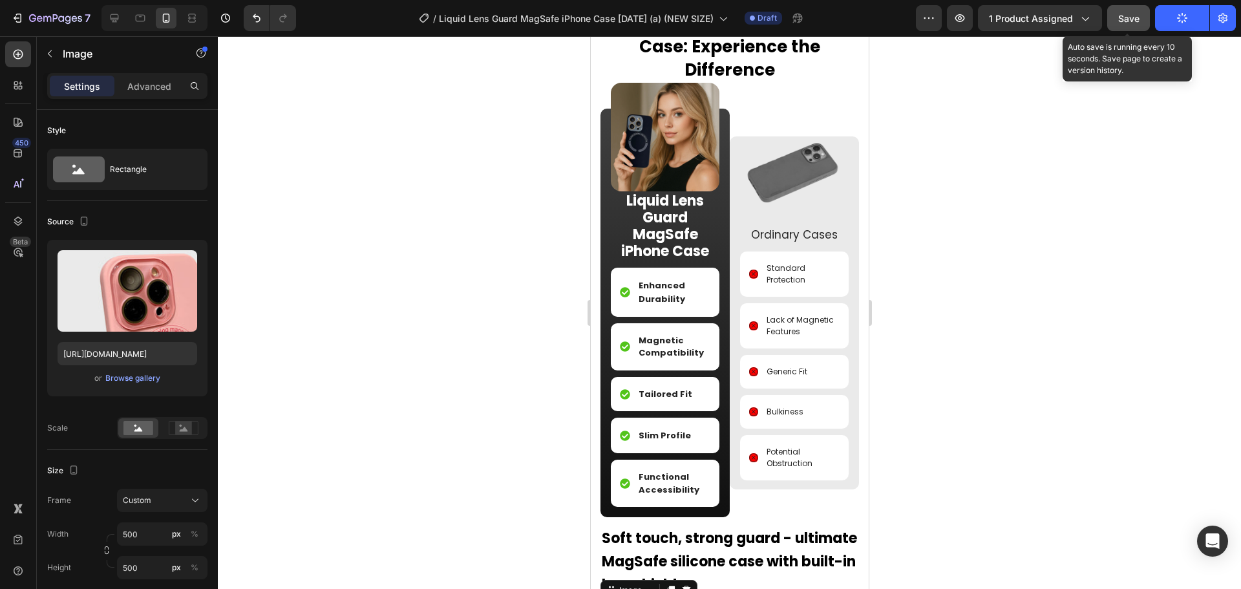
click at [1139, 22] on span "Save" at bounding box center [1129, 18] width 21 height 11
